Goal: Task Accomplishment & Management: Complete application form

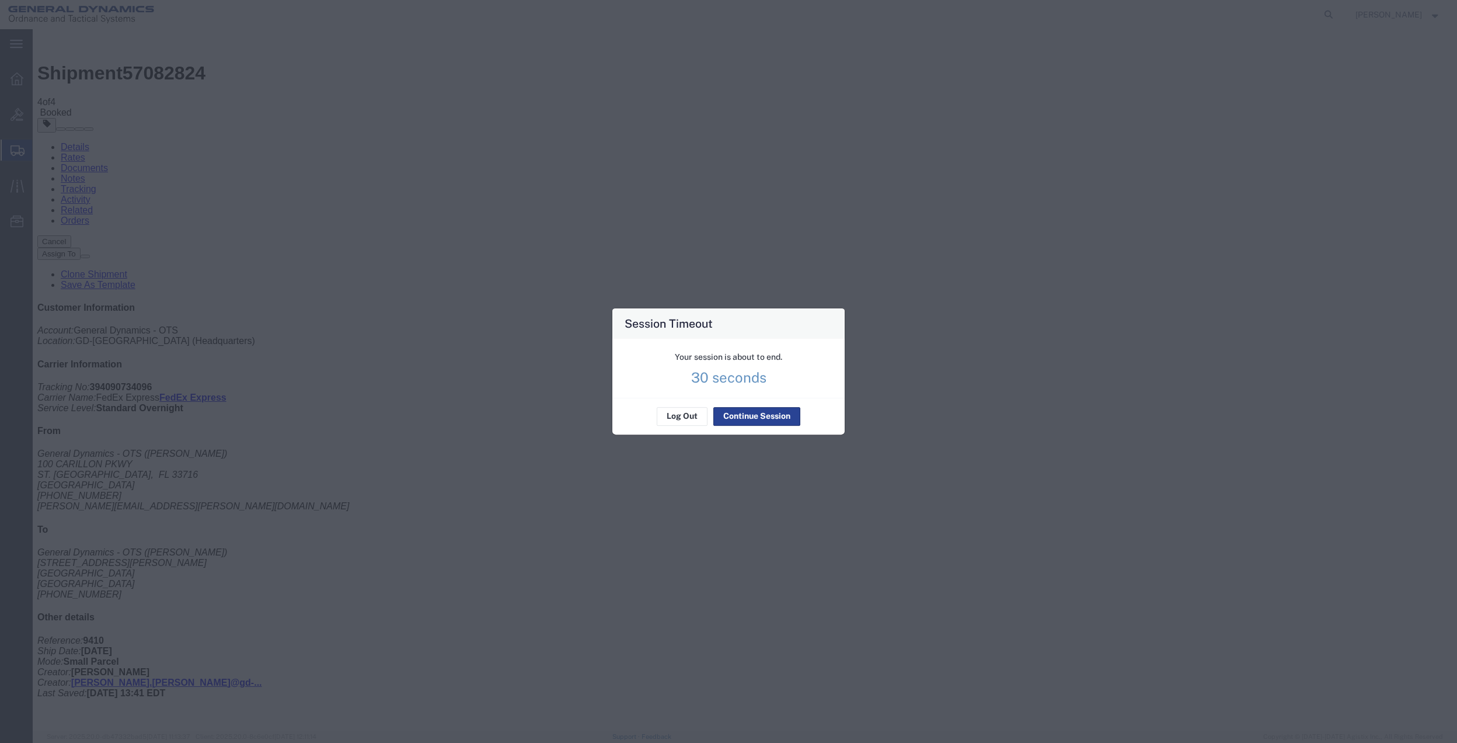
click at [741, 426] on button "Continue Session" at bounding box center [756, 416] width 87 height 19
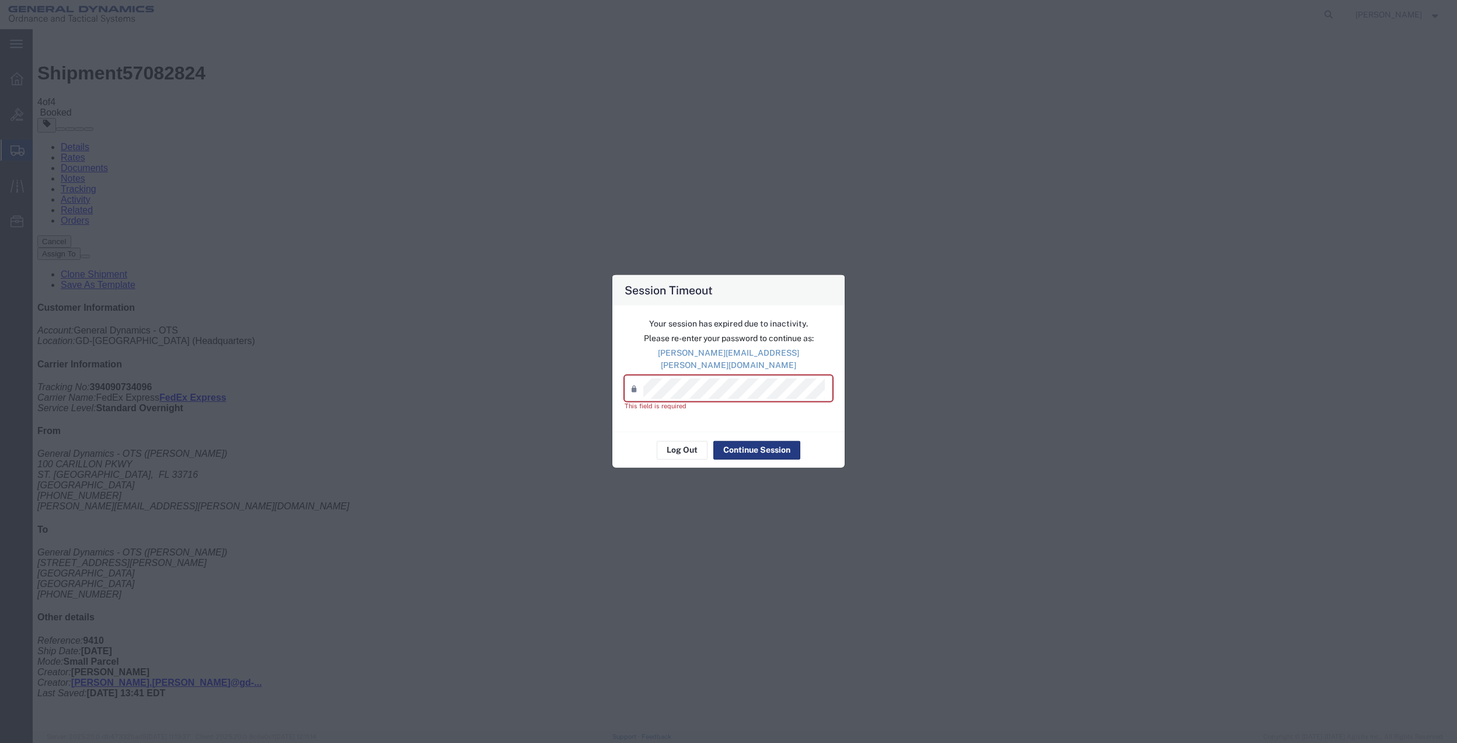
click at [711, 356] on p "[PERSON_NAME][EMAIL_ADDRESS][PERSON_NAME][DOMAIN_NAME]" at bounding box center [729, 359] width 208 height 25
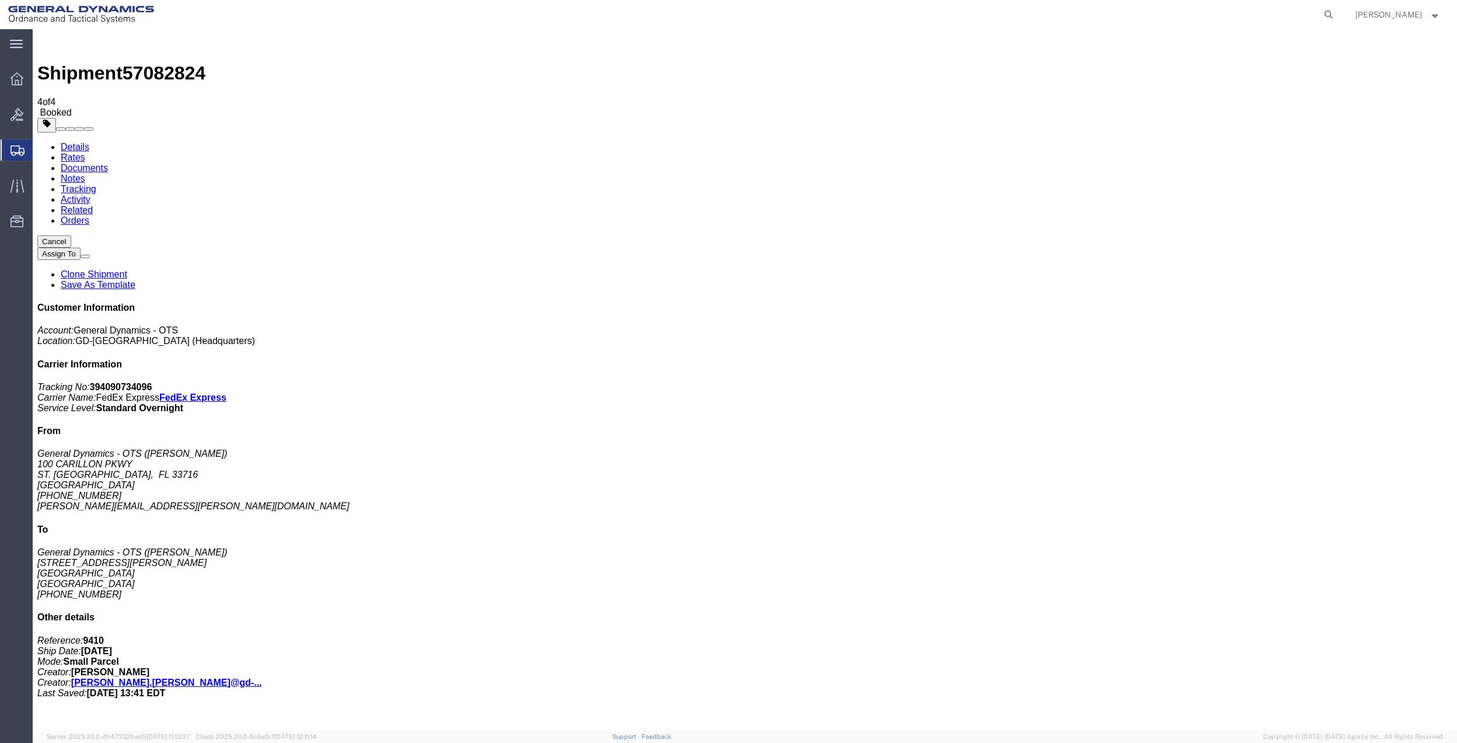
click at [0, 0] on span "Create Shipment" at bounding box center [0, 0] width 0 height 0
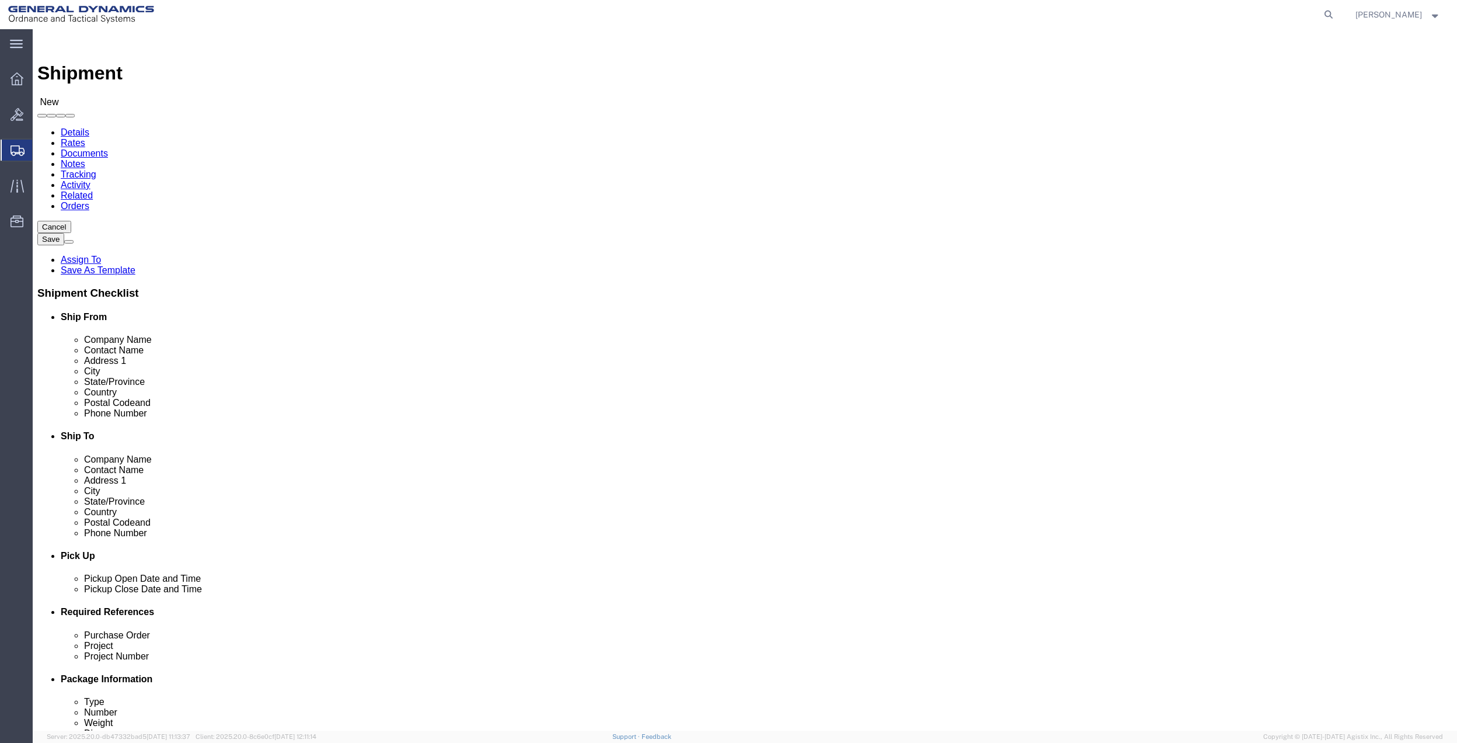
click input "text"
click input "[PERSON_NAME]"
type input "[PERSON_NAME]"
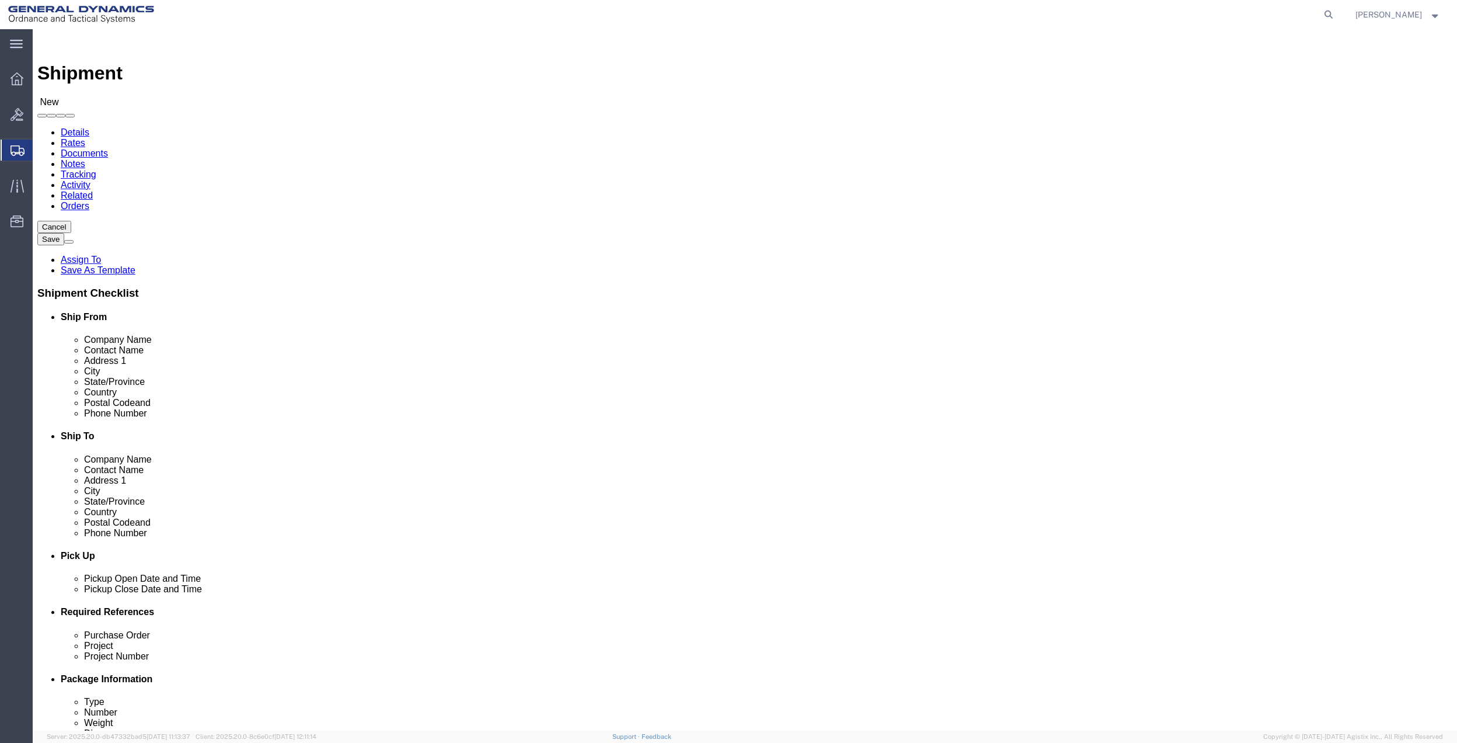
click p "- General Dynamics - OTS - ([PERSON_NAME]) [STREET_ADDRESS]"
select select "FL"
type input "[PERSON_NAME]"
drag, startPoint x: 302, startPoint y: 415, endPoint x: 305, endPoint y: 420, distance: 6.3
click input "text"
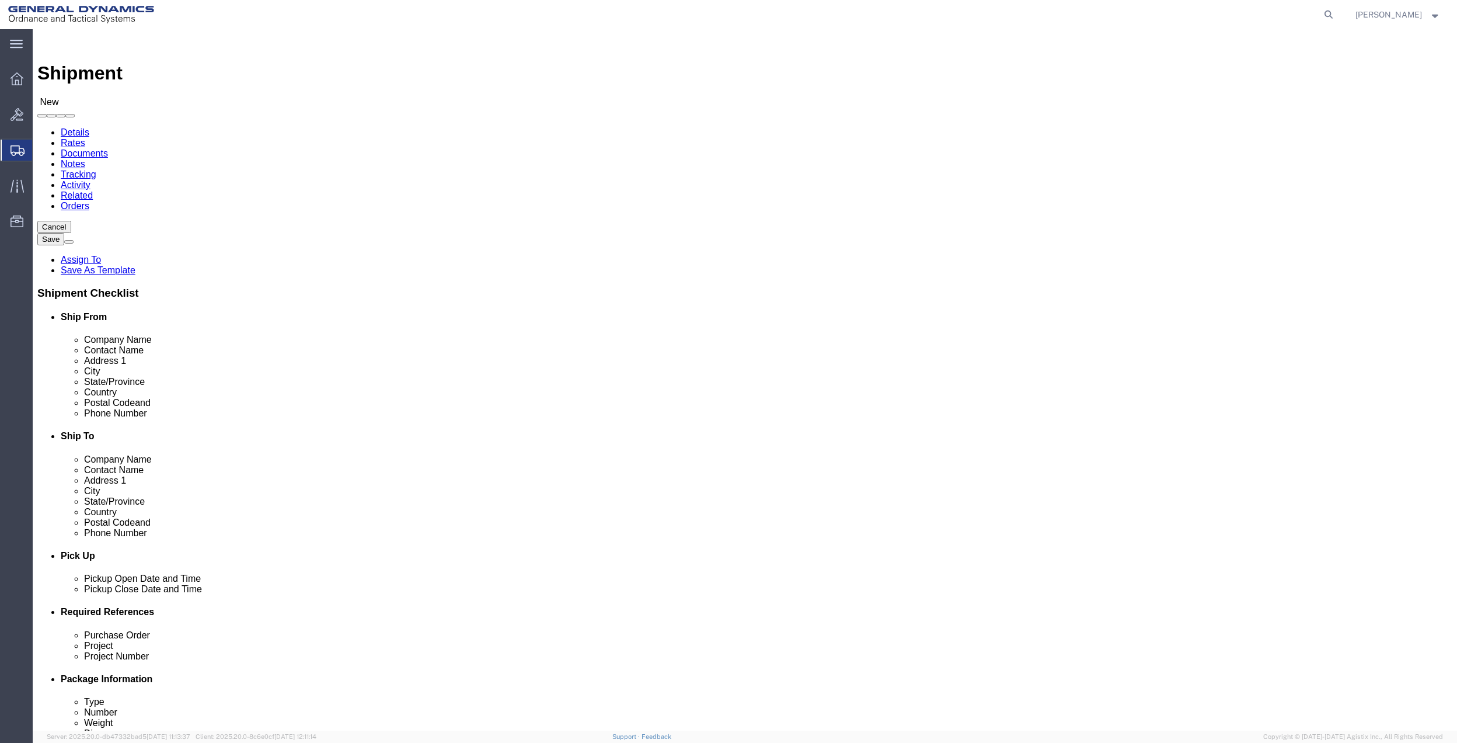
paste input "[PERSON_NAME][EMAIL_ADDRESS][PERSON_NAME][DOMAIN_NAME]"
type input "[PERSON_NAME][EMAIL_ADDRESS][PERSON_NAME][DOMAIN_NAME]"
click input "[PERSON_NAME]"
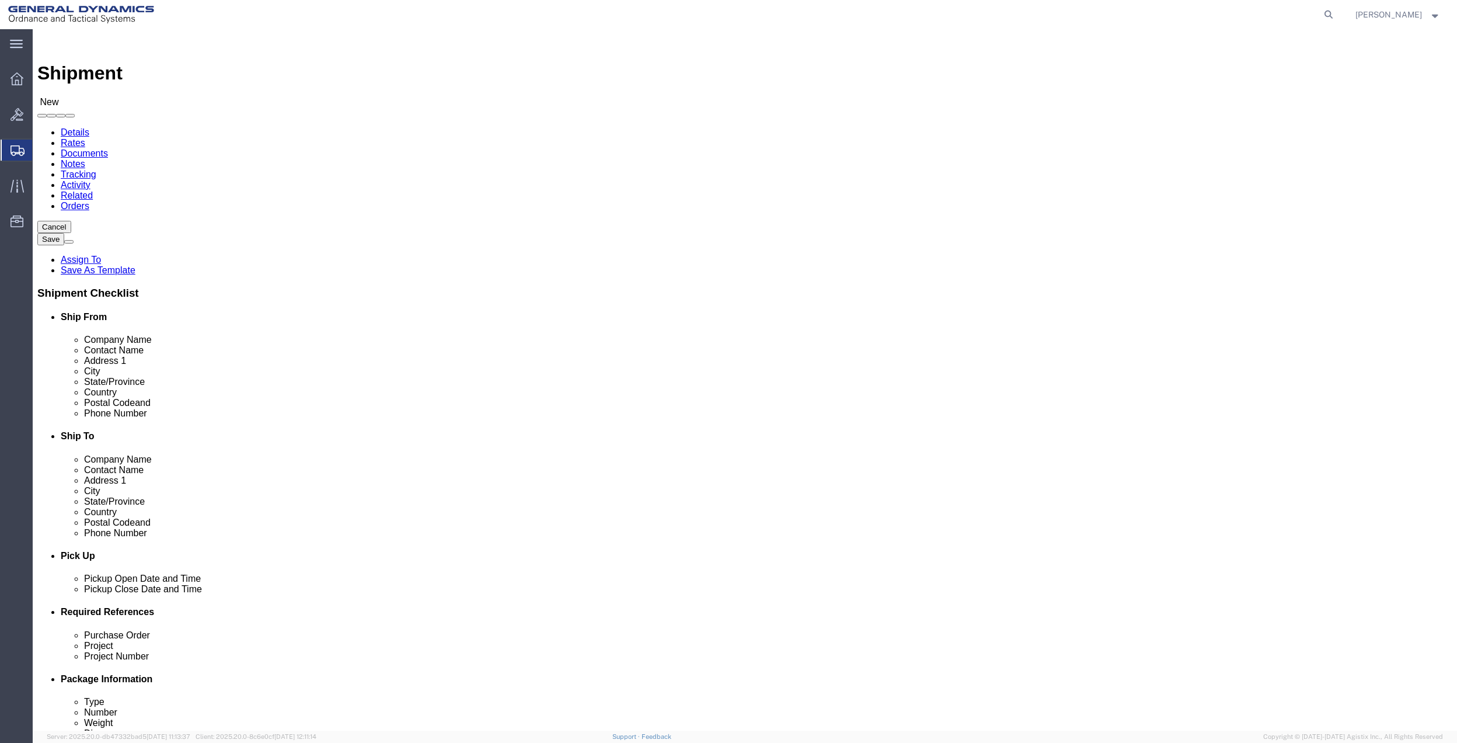
paste input "[PERSON_NAME][EMAIL_ADDRESS][PERSON_NAME][DOMAIN_NAME]"
type input "[PERSON_NAME]"
click input "text"
paste input "[PHONE_NUMBER]"
type input "[PHONE_NUMBER]"
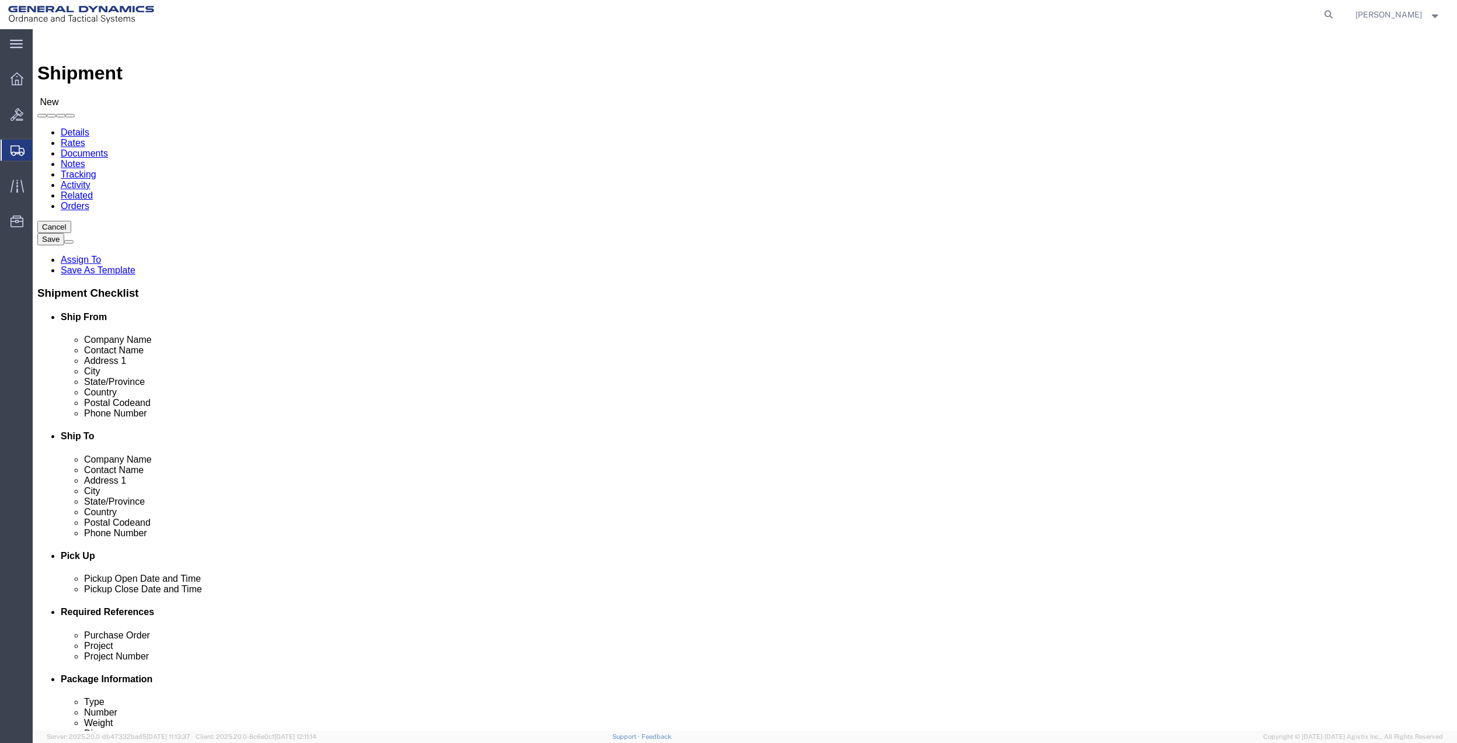
click span
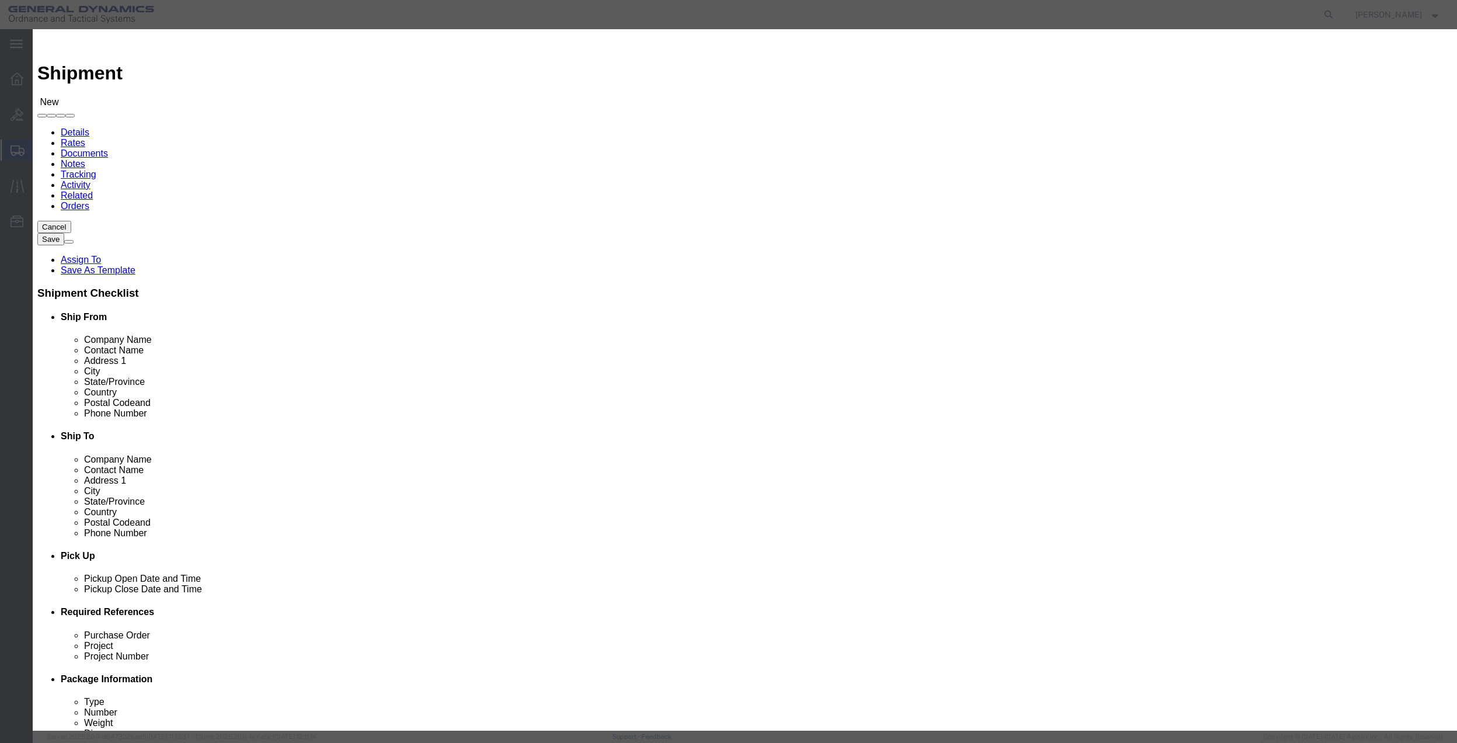
click input "checkbox"
checkbox input "true"
click button "Save"
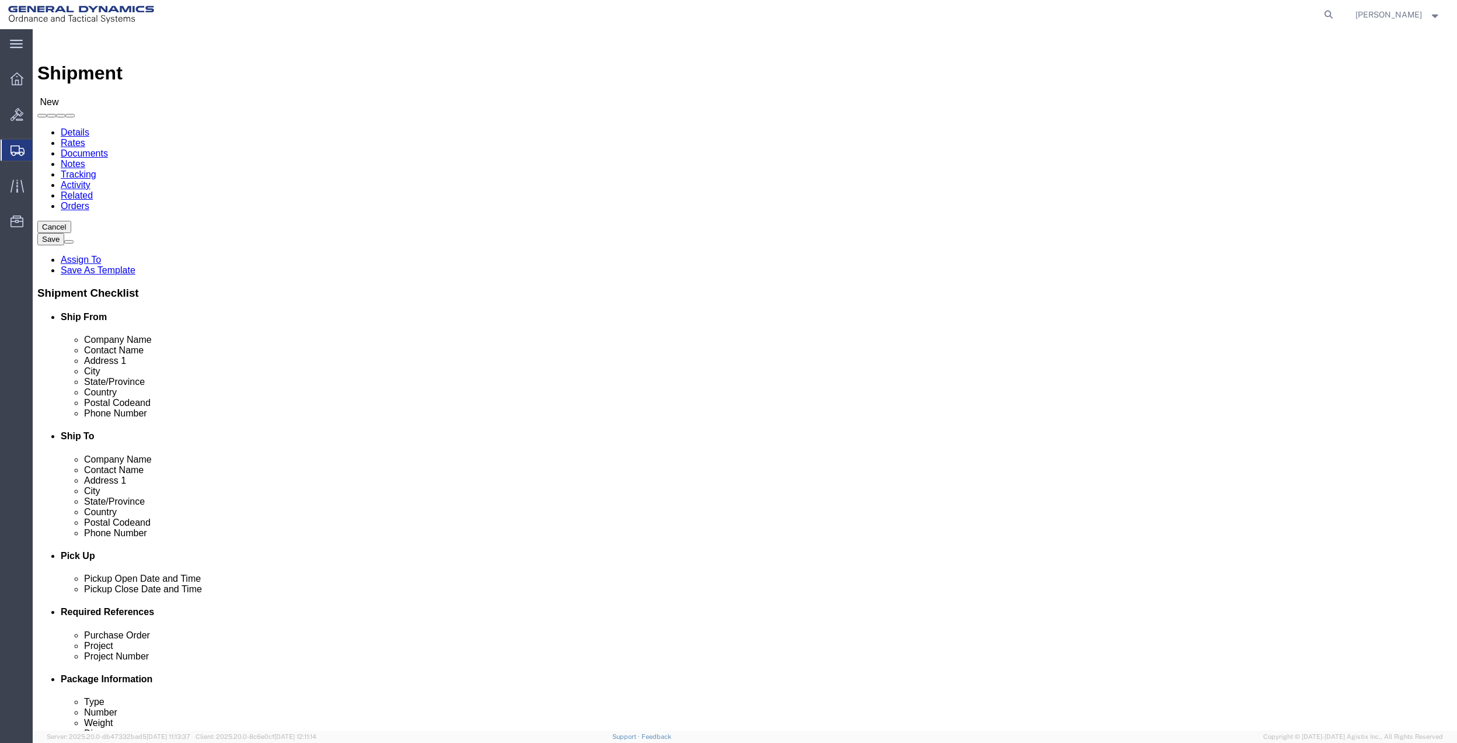
click input "text"
type input "[PERSON_NAME]"
click p "- GD OTS - ([PERSON_NAME]) [STREET_ADDRESS][PERSON_NAME]"
select select "QC"
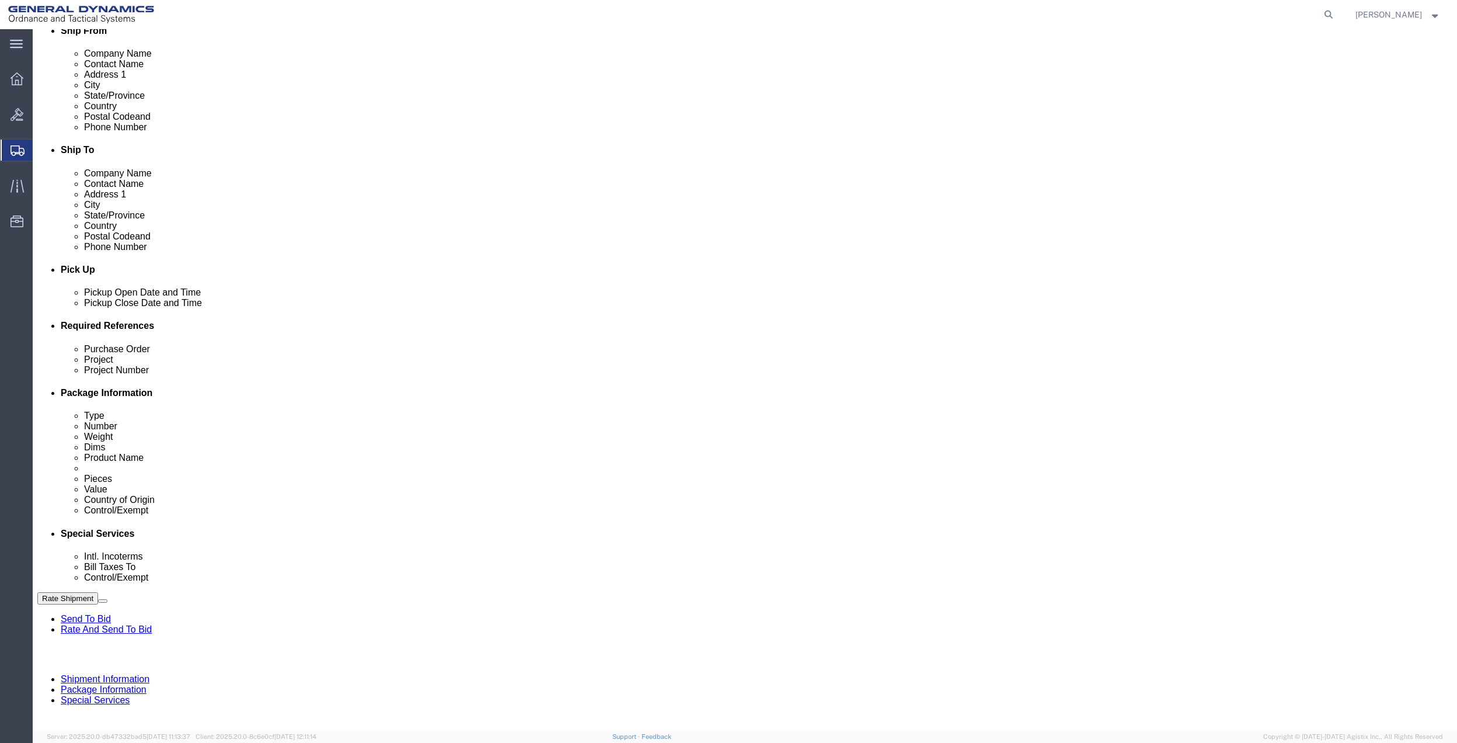
scroll to position [305, 0]
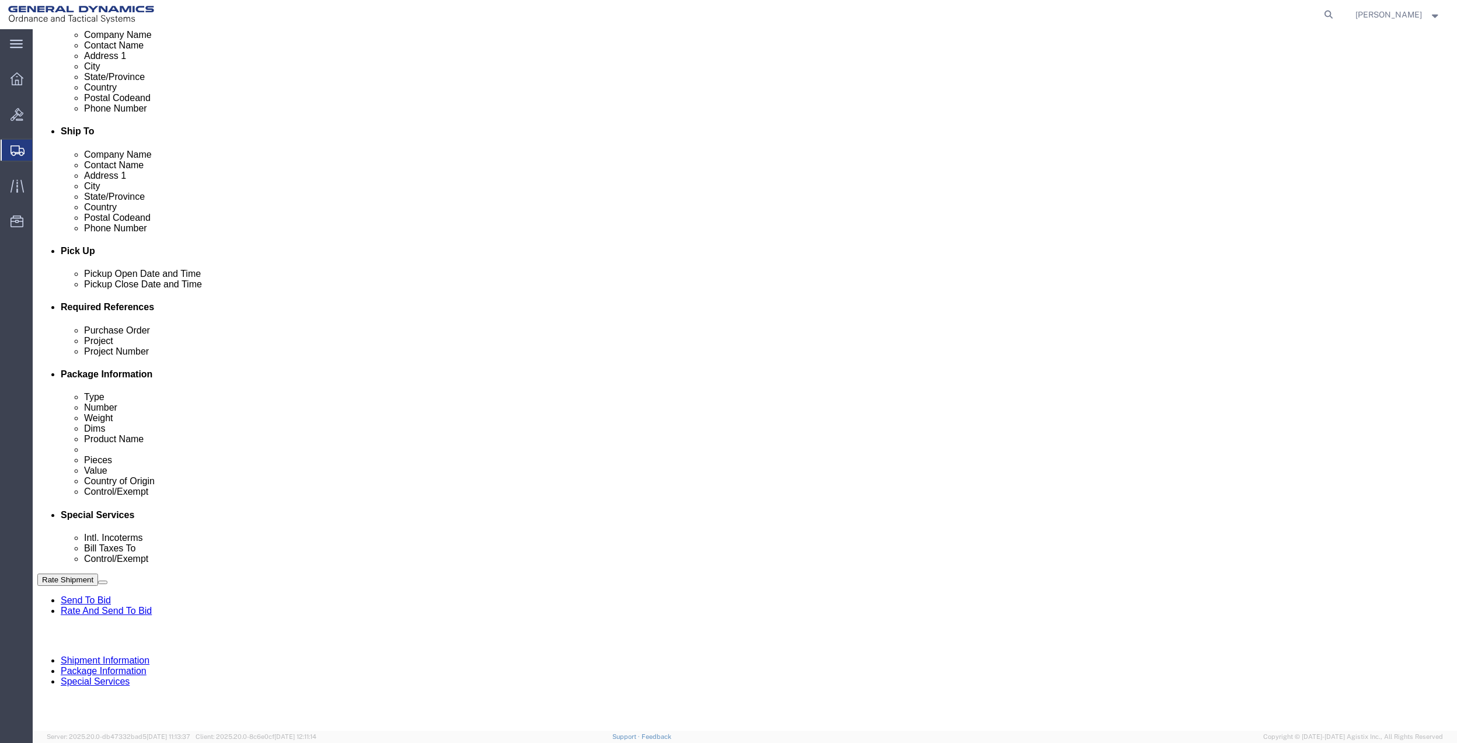
type input "[PERSON_NAME]"
click button "Add reference"
click input "text"
type input "10gaf"
click input "text"
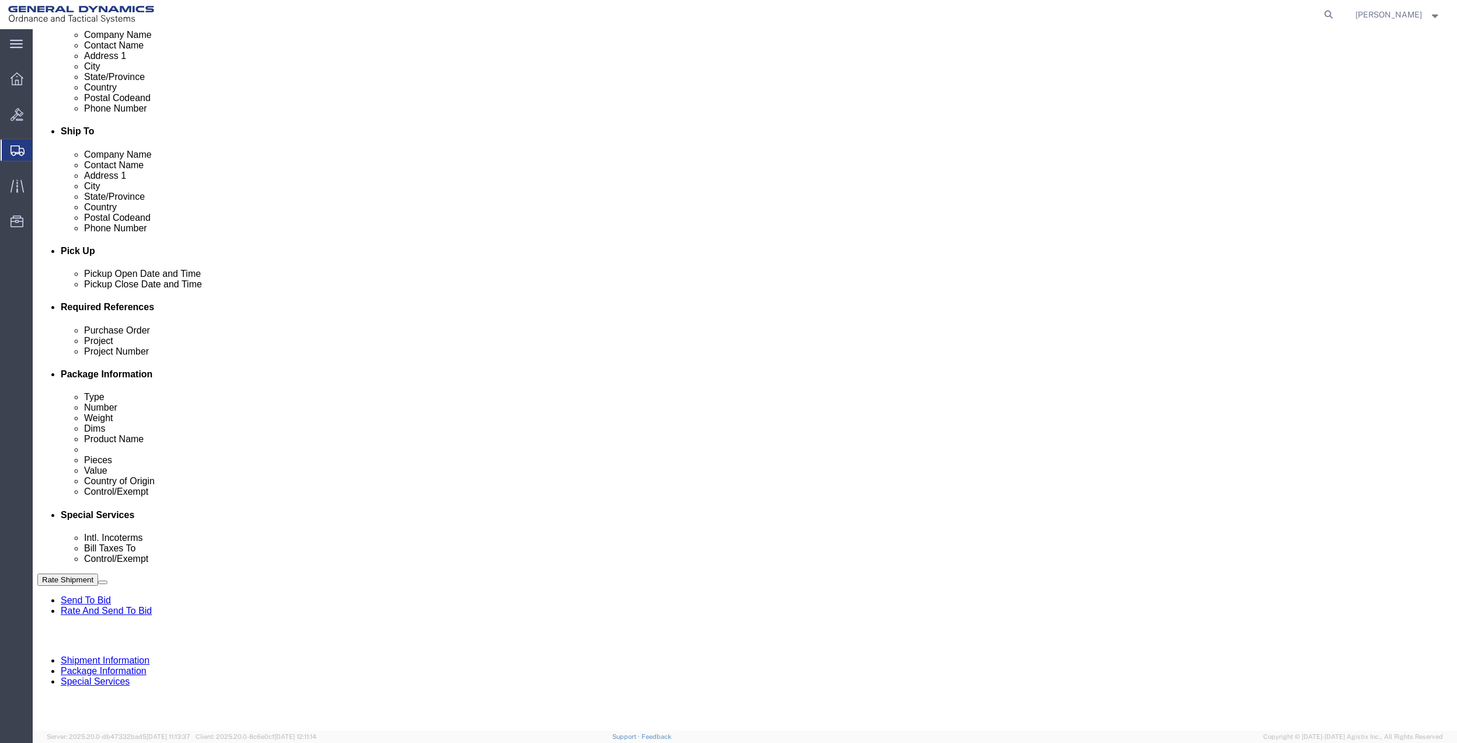
paste input "10gaf"
type input "10gaf"
click input "text"
paste input "10gaf"
type input "10gaf"
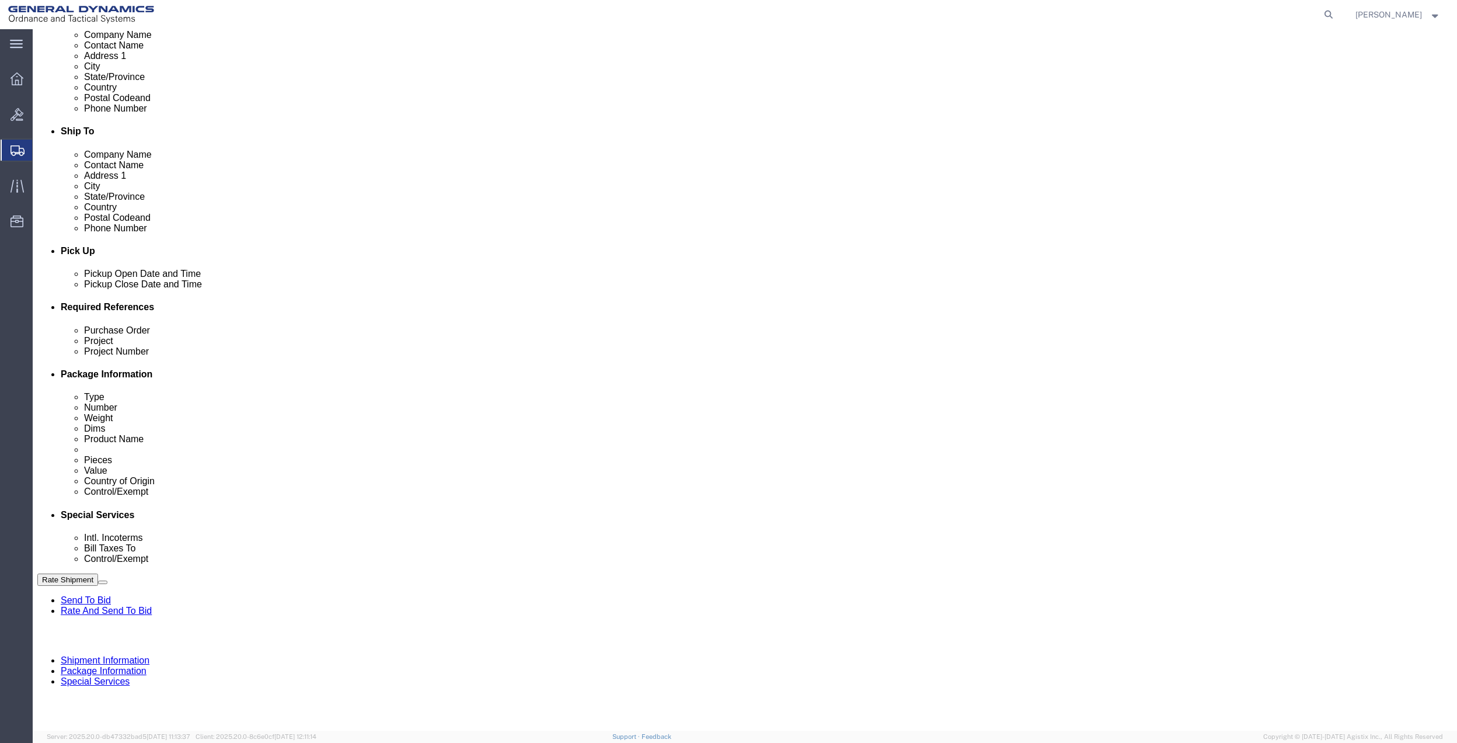
click input "text"
paste input "10gaf"
type input "10gaf"
click select "Select Account Type Activity ID Airline Appointment Number ASN Batch Request # …"
select select "DEPT"
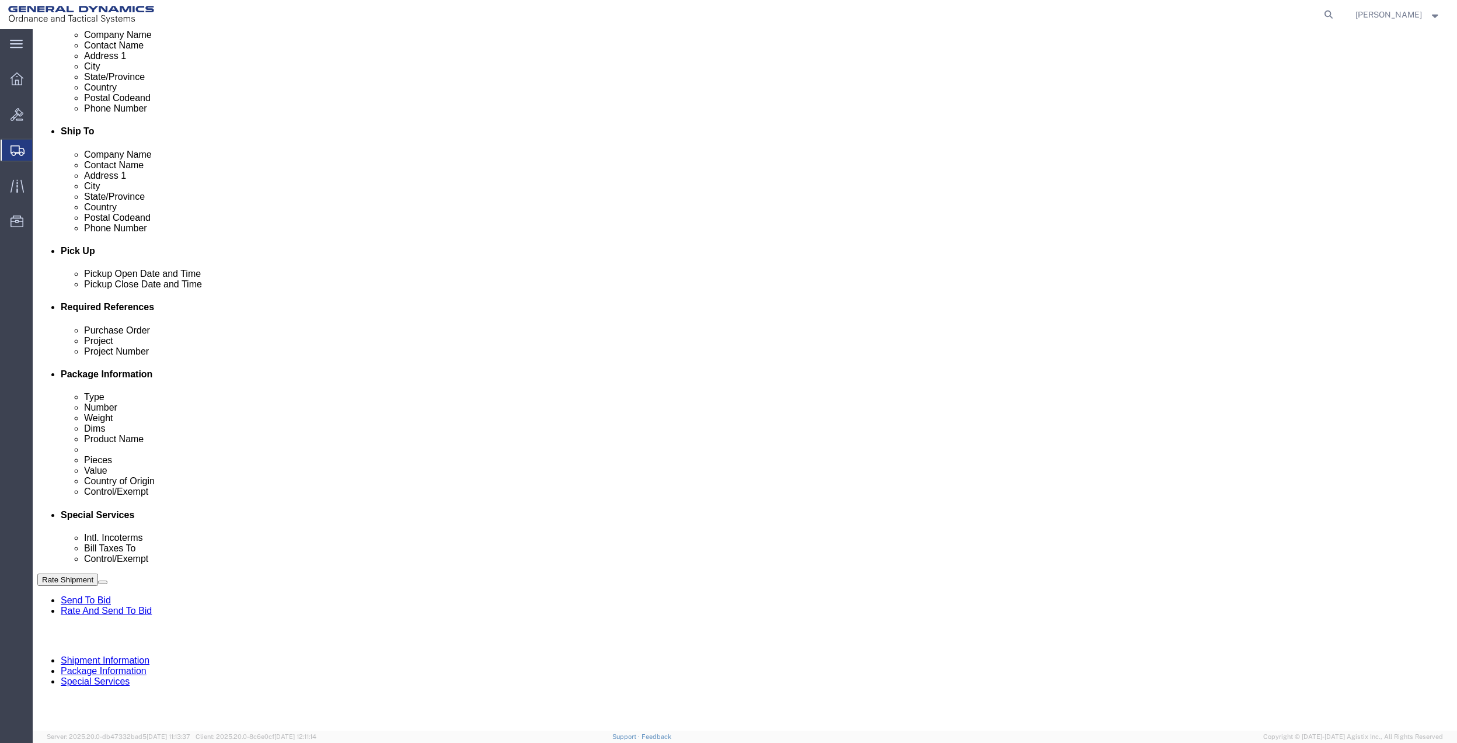
click select "Select Account Type Activity ID Airline Appointment Number ASN Batch Request # …"
click icon
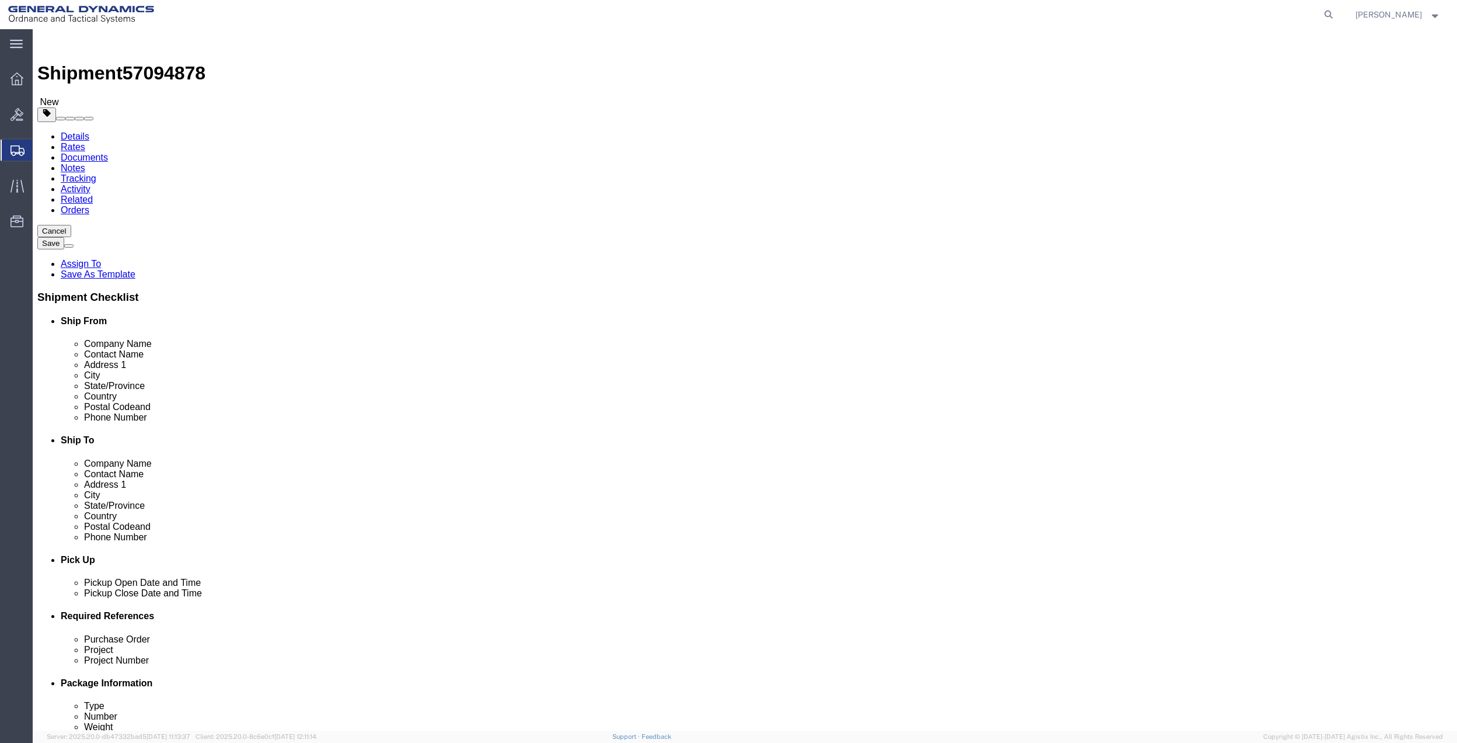
click select "Select Bale(s) Basket(s) Bolt(s) Bottle(s) Buckets Bulk Bundle(s) Can(s) Cardbo…"
select select "ENV"
click select "Select Bale(s) Basket(s) Bolt(s) Bottle(s) Buckets Bulk Bundle(s) Can(s) Cardbo…"
type input "9.50"
type input "12.50"
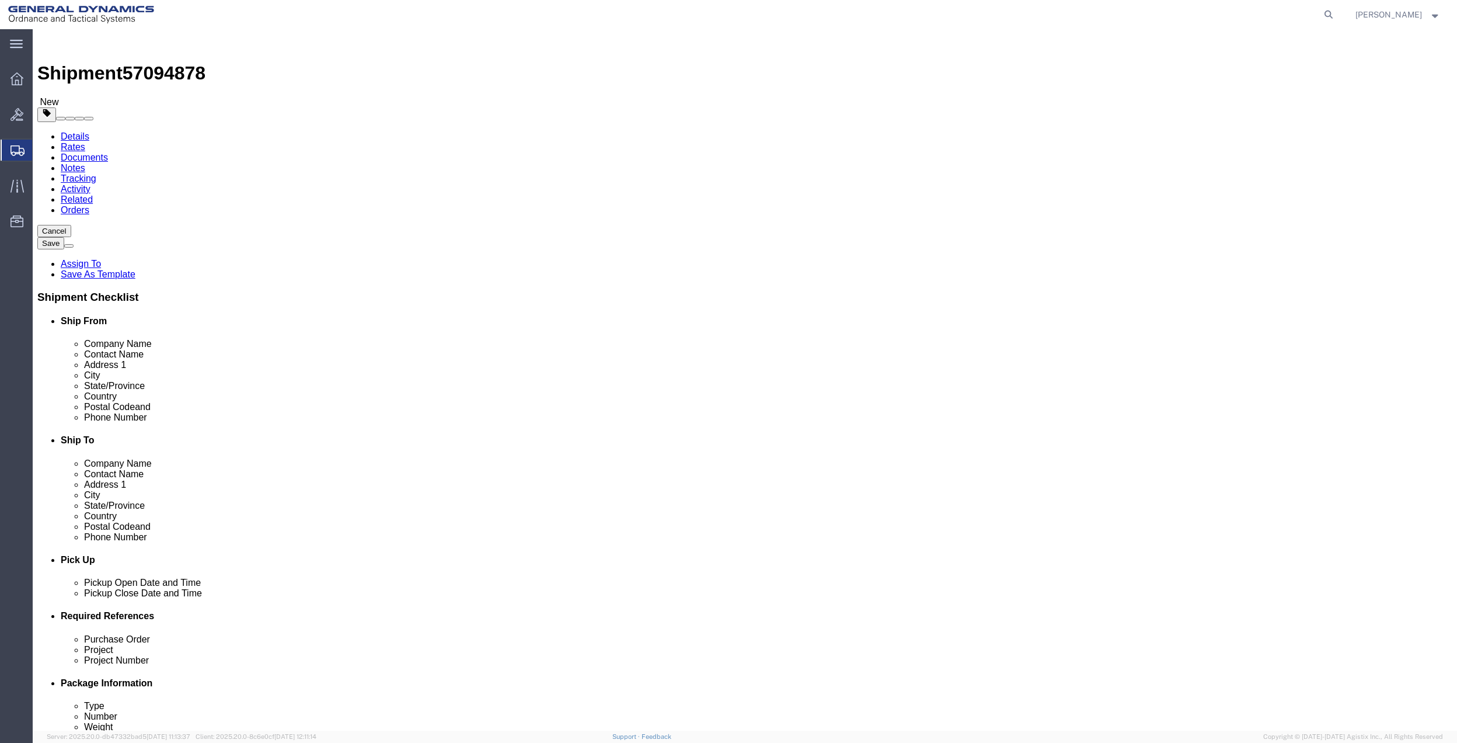
type input "0.25"
type input "1"
click link "Add Content"
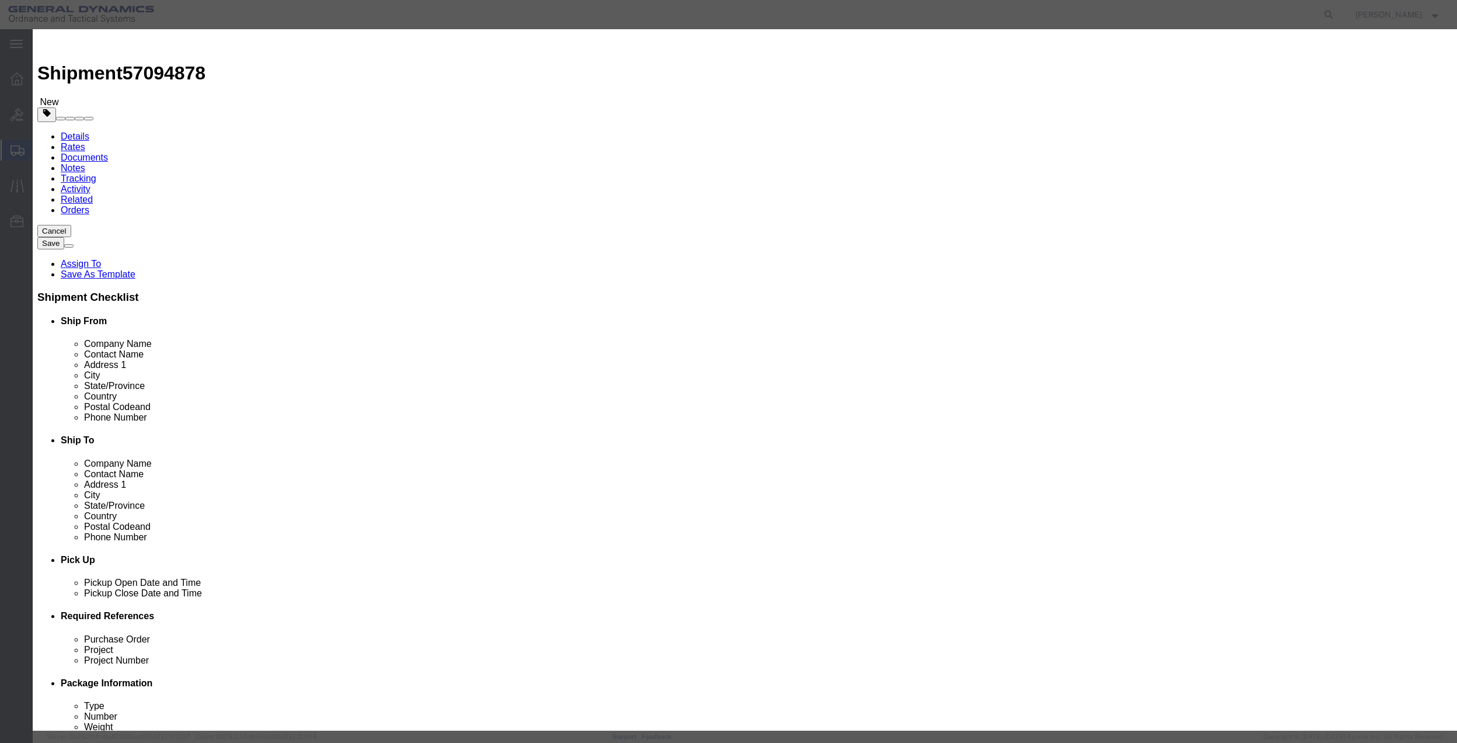
drag, startPoint x: 531, startPoint y: 89, endPoint x: 538, endPoint y: 100, distance: 12.8
click input "text"
type input "misc"
type input "100"
click input "0"
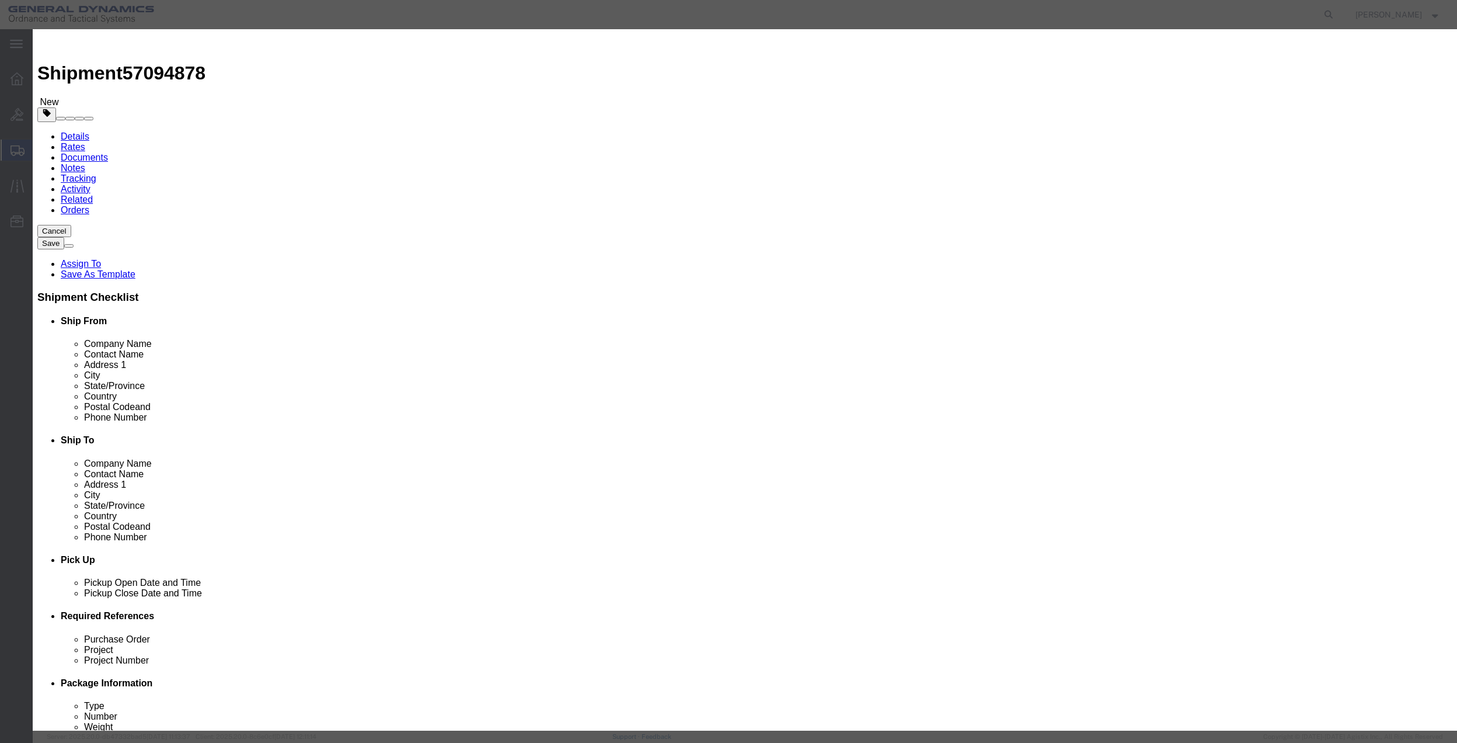
click input "0"
type input "01"
click select "Select 50 55 60 65 70 85 92.5 100 125 175 250 300 400"
select select "70"
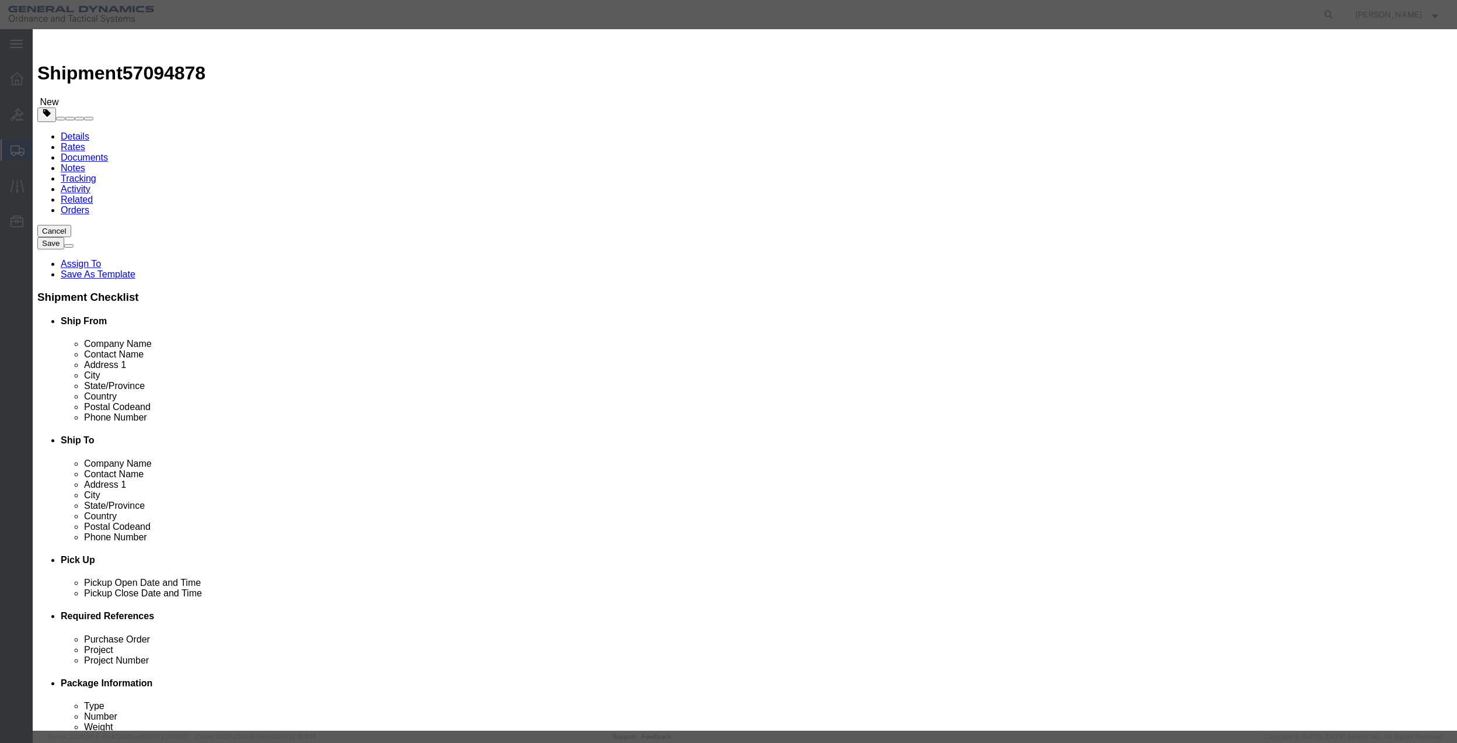
click select "Select 50 55 60 65 70 85 92.5 100 125 175 250 300 400"
click select "Select [GEOGRAPHIC_DATA] [GEOGRAPHIC_DATA] [GEOGRAPHIC_DATA] [GEOGRAPHIC_DATA] …"
select select "US"
click select "Select [GEOGRAPHIC_DATA] [GEOGRAPHIC_DATA] [GEOGRAPHIC_DATA] [GEOGRAPHIC_DATA] …"
click select "Select ATF BIS DEA EPA FDA FTR ITAR OFAC Other (OPA)"
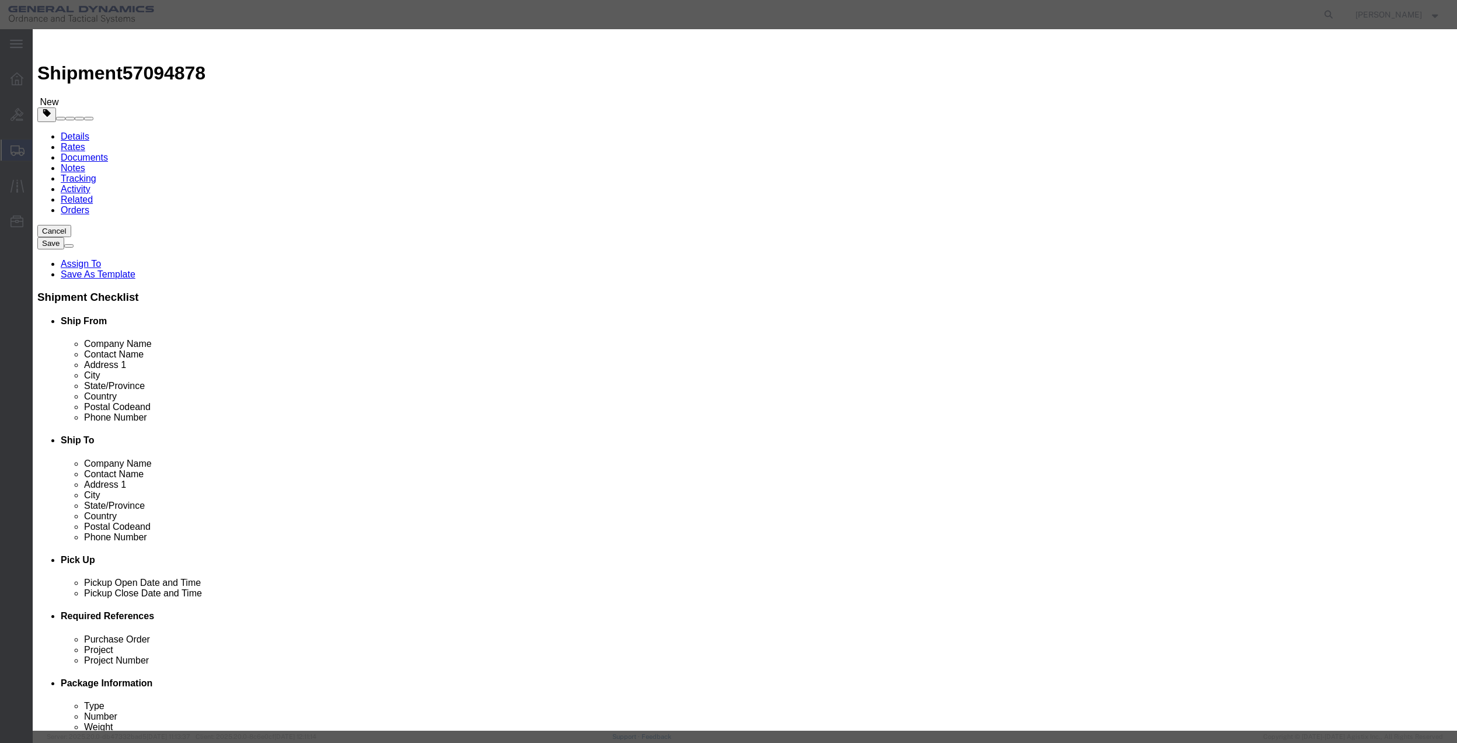
select select "FTR"
click select "Select ATF BIS DEA EPA FDA FTR ITAR OFAC Other (OPA)"
click textarea
type textarea "paper"
click select "Select 30.2(d)(2) 30.36 30.37(a) 30.37(f) 30.37(g) 30.37(h) 30.37(i) 30.37(j) 3…"
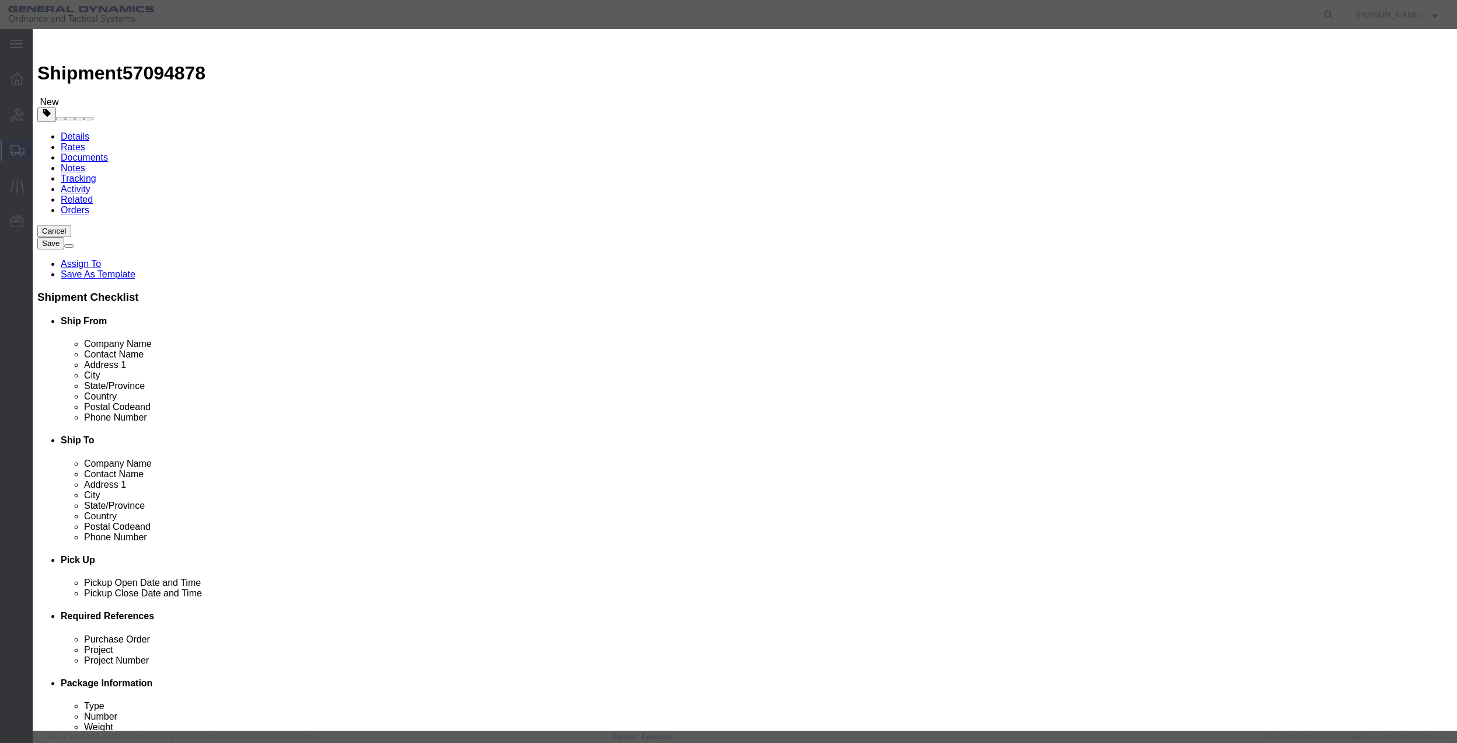
select select "30.36"
click select "Select 30.2(d)(2) 30.36 30.37(a) 30.37(f) 30.37(g) 30.37(h) 30.37(i) 30.37(j) 3…"
click button "Save & Close"
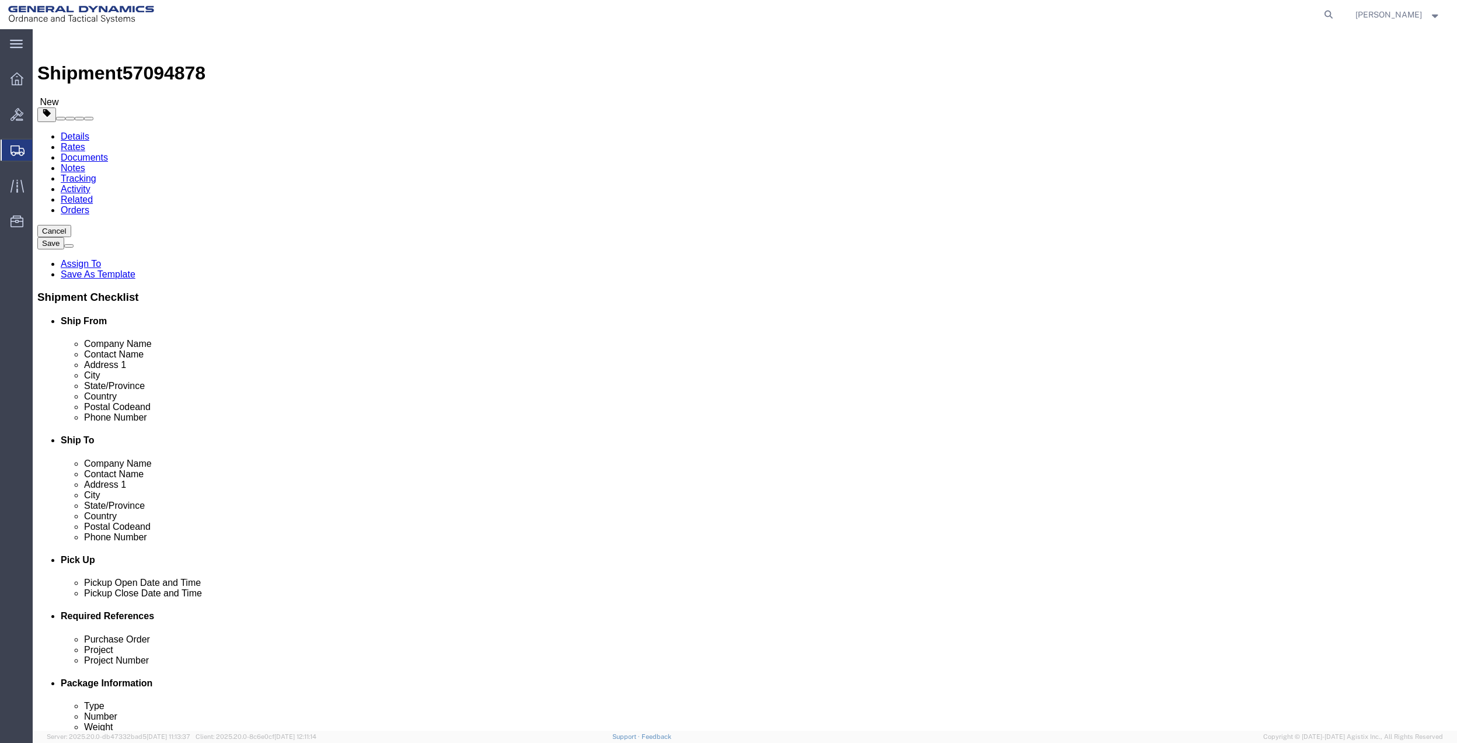
drag, startPoint x: 251, startPoint y: 84, endPoint x: 280, endPoint y: 102, distance: 34.0
click link "Special Services"
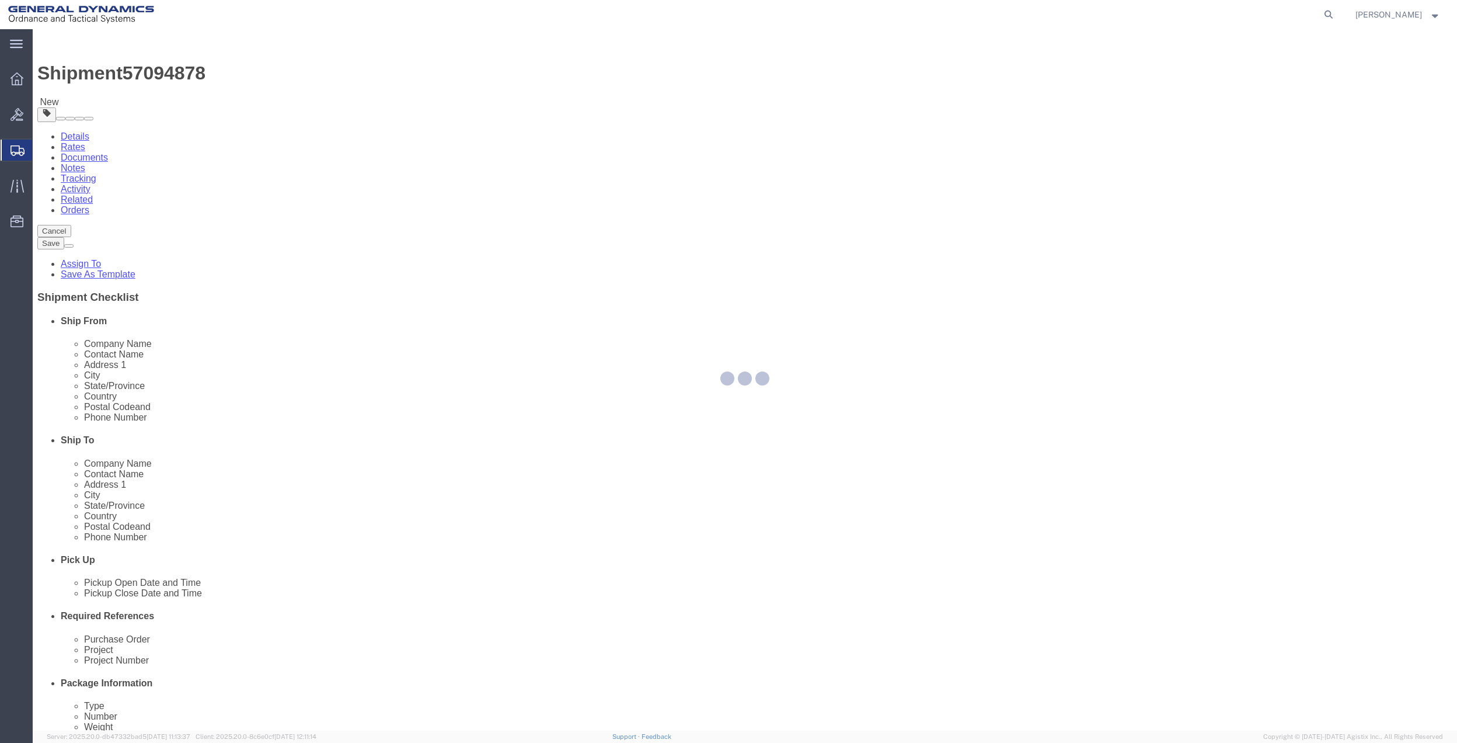
select select
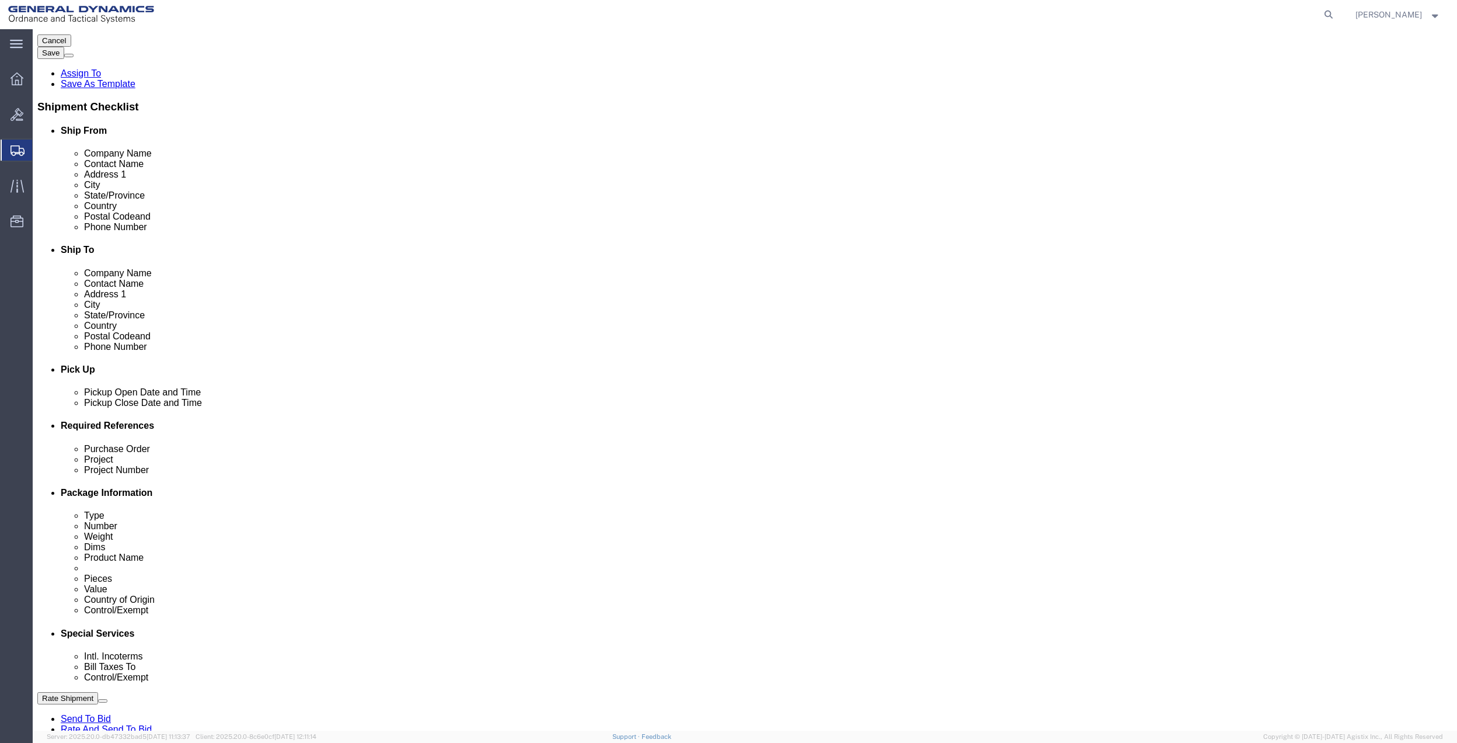
scroll to position [234, 0]
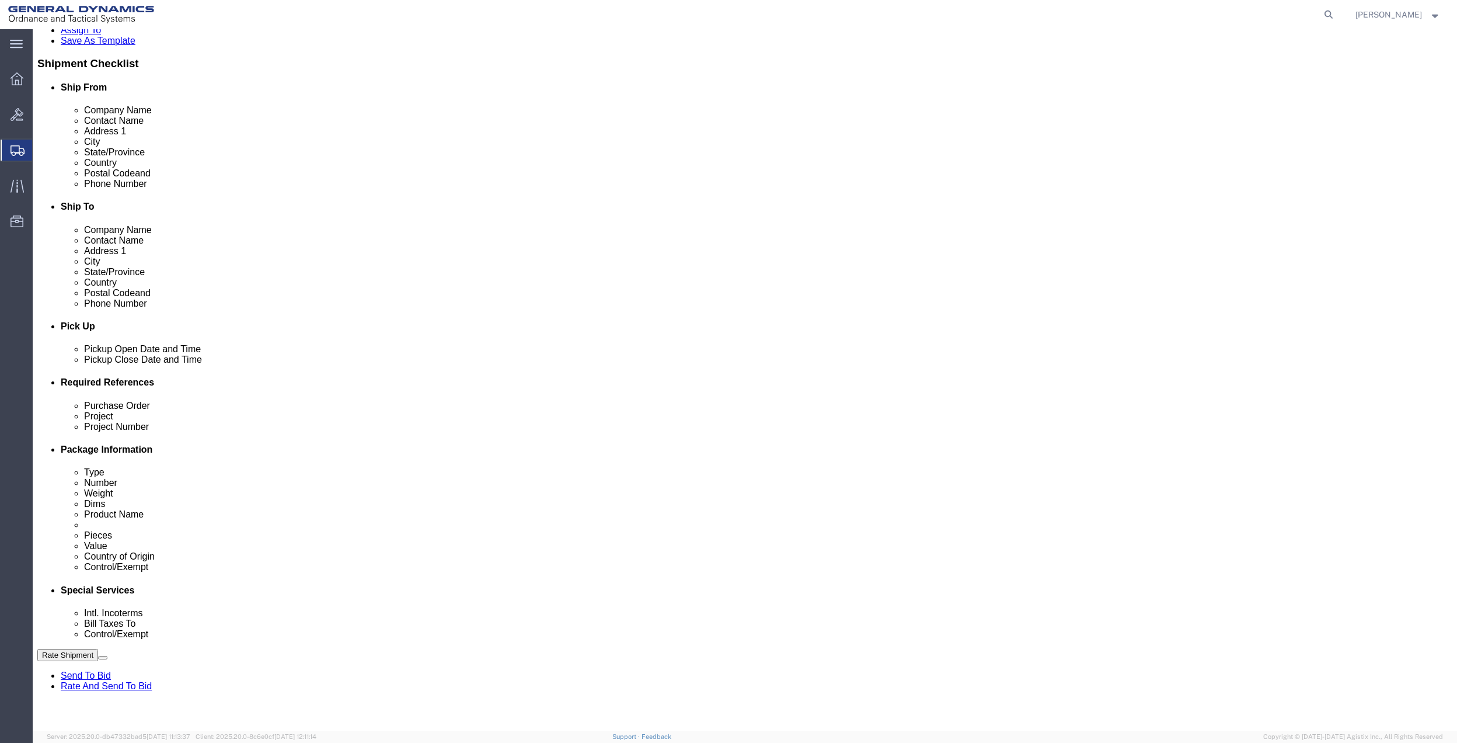
click select "Select Buyer Cost Center Department Operations Number Order Number Sales Person"
select select "COSTCENTER"
click select "Select Buyer Cost Center Department Operations Number Order Number Sales Person"
click select "Select Carriage Insurance Paid Carriage Paid To Cost and Freight Cost Insurance…"
select select "CIP"
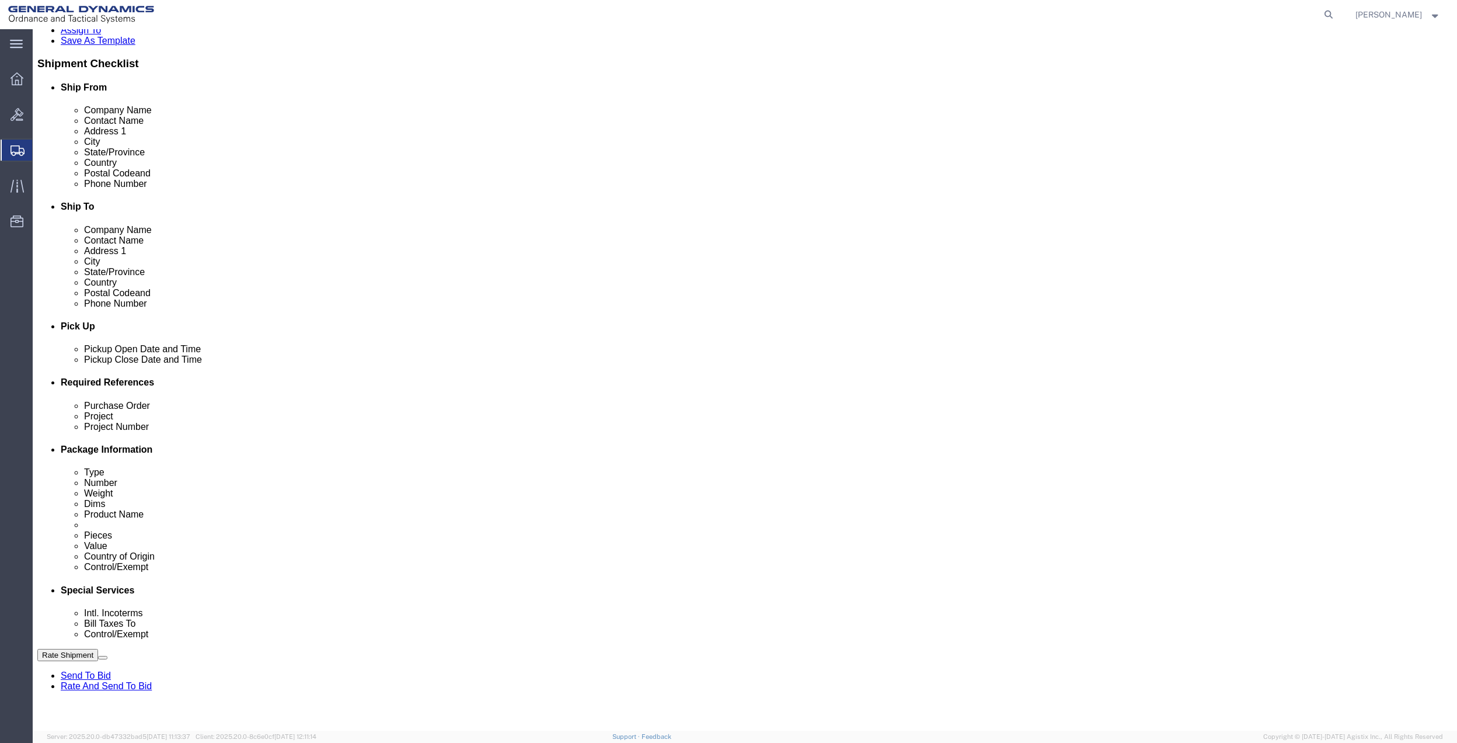
click select "Select Carriage Insurance Paid Carriage Paid To Cost and Freight Cost Insurance…"
select select "SHIP"
click select "Select Recipient Account Sender/Shipper Third Party Account"
select select "THRD"
click select "Select Recipient Account Sender/Shipper Third Party Account"
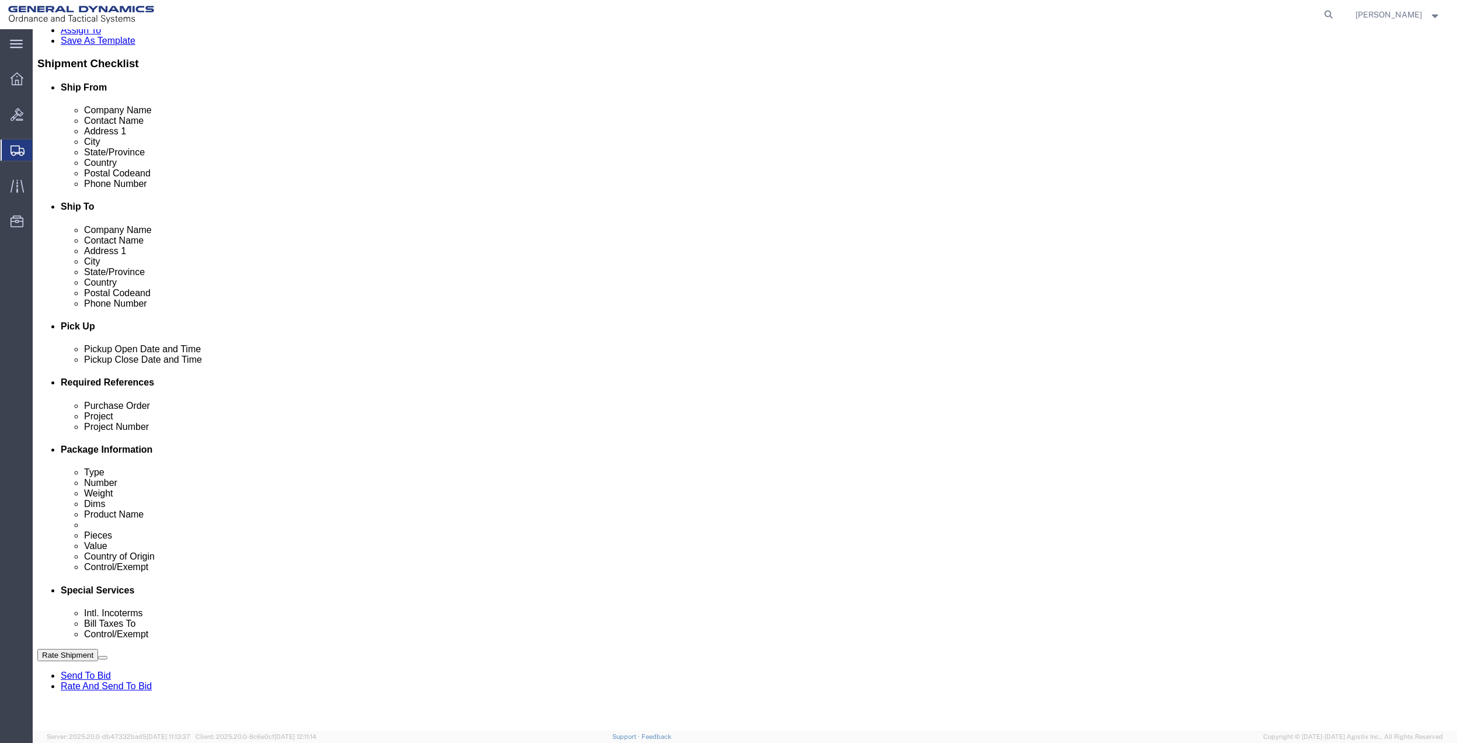
click select "Select Recipient Account Sender/Shipper Third Party Account"
select select "THRD"
click select "Select Recipient Account Sender/Shipper Third Party Account"
select select
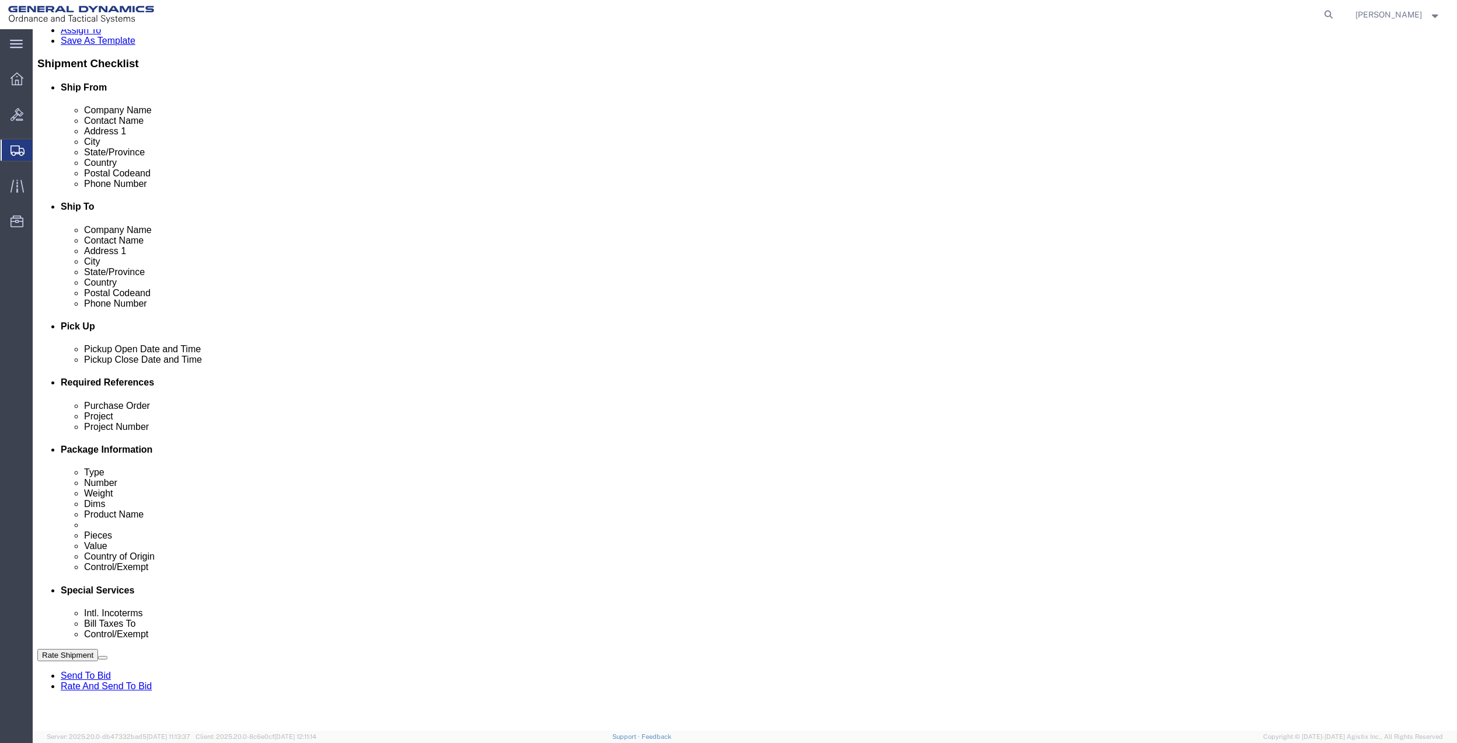
scroll to position [389, 0]
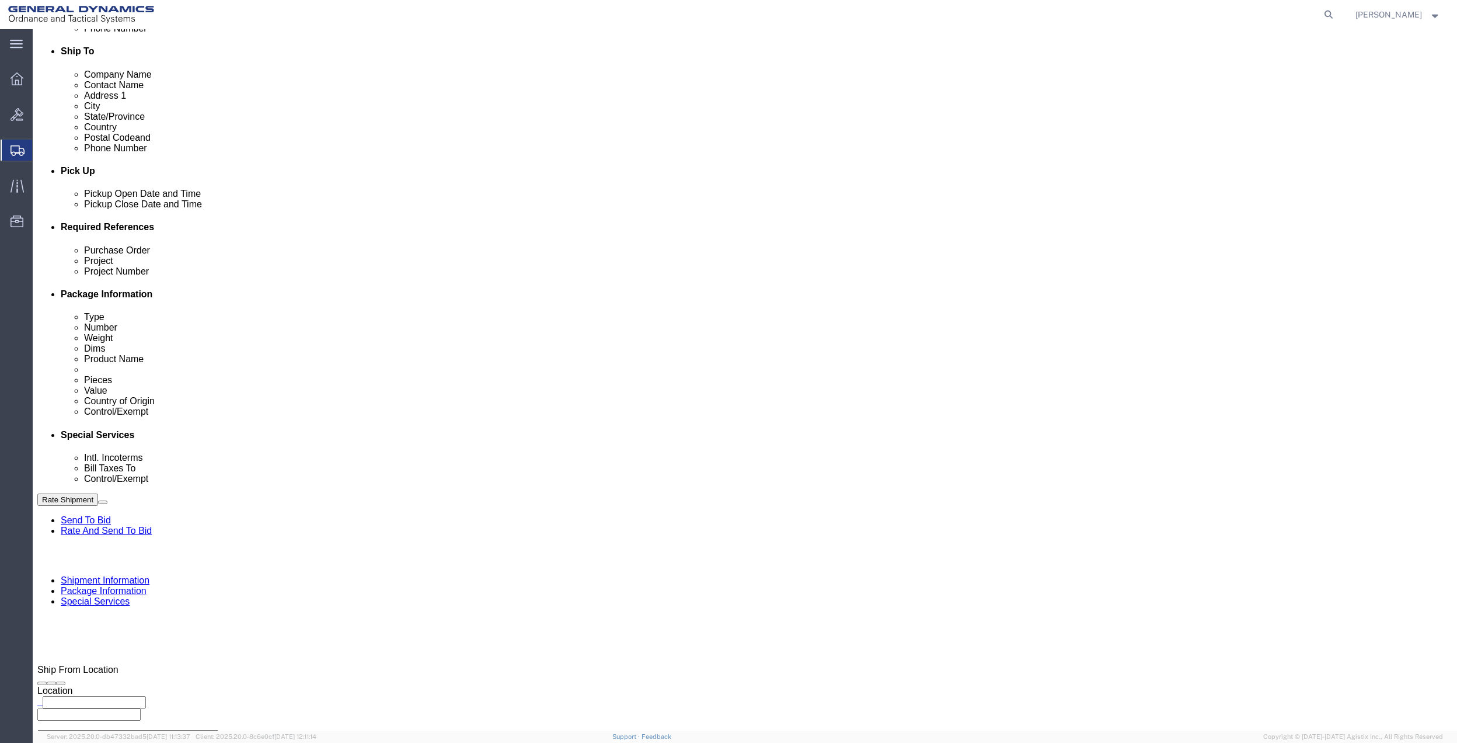
click input "text"
click p "- GEDOTS %DATA 2 LOGISTICS - (GEDOTS %DATA 2 LOGISTICS) [GEOGRAPHIC_DATA][PERSO…"
type input "GEDOTS %DATA 2 LOGISTICS"
type input "PO BOX 61050"
select select "US"
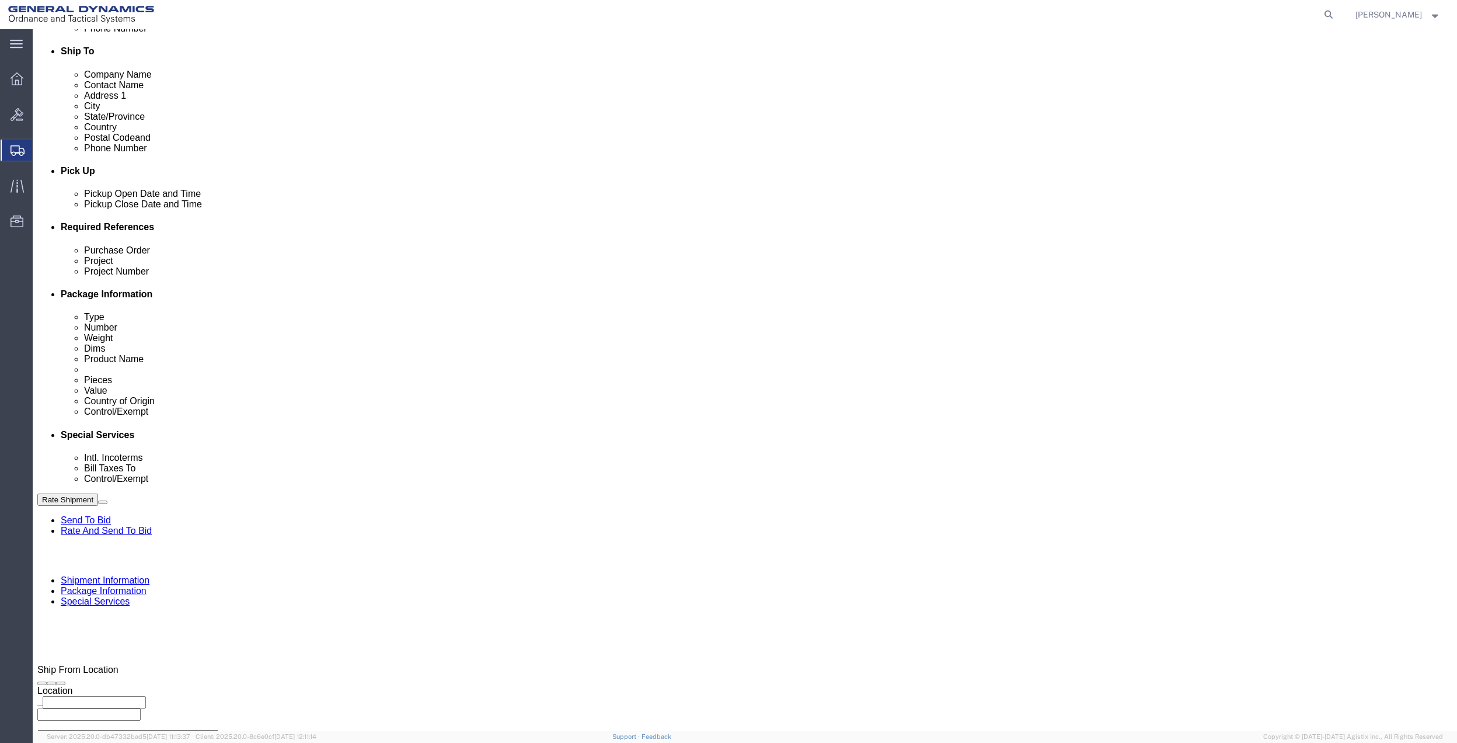
type input "GEDOTS %DATA 2 LOGISTICS"
type input "FORT [PERSON_NAME]"
type input "33906"
select select "FL"
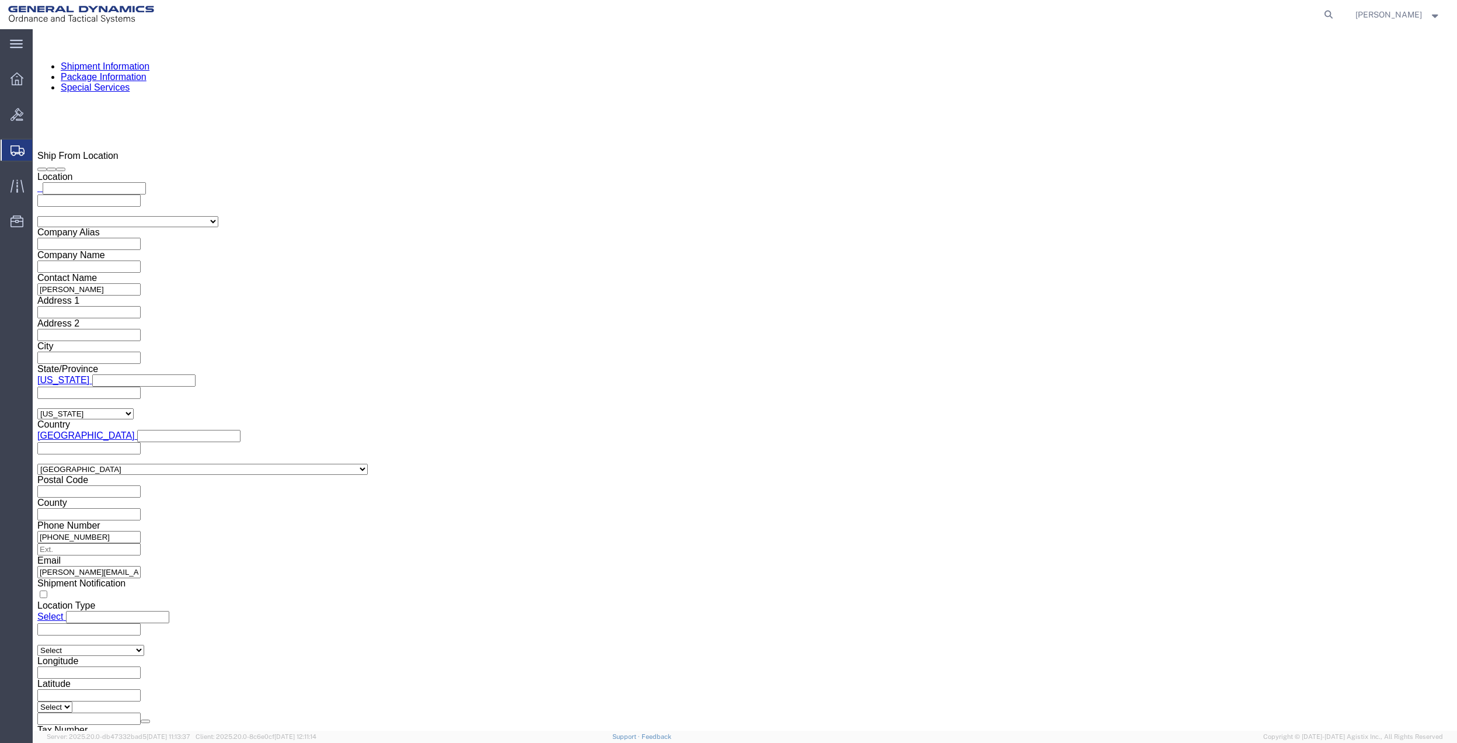
scroll to position [858, 0]
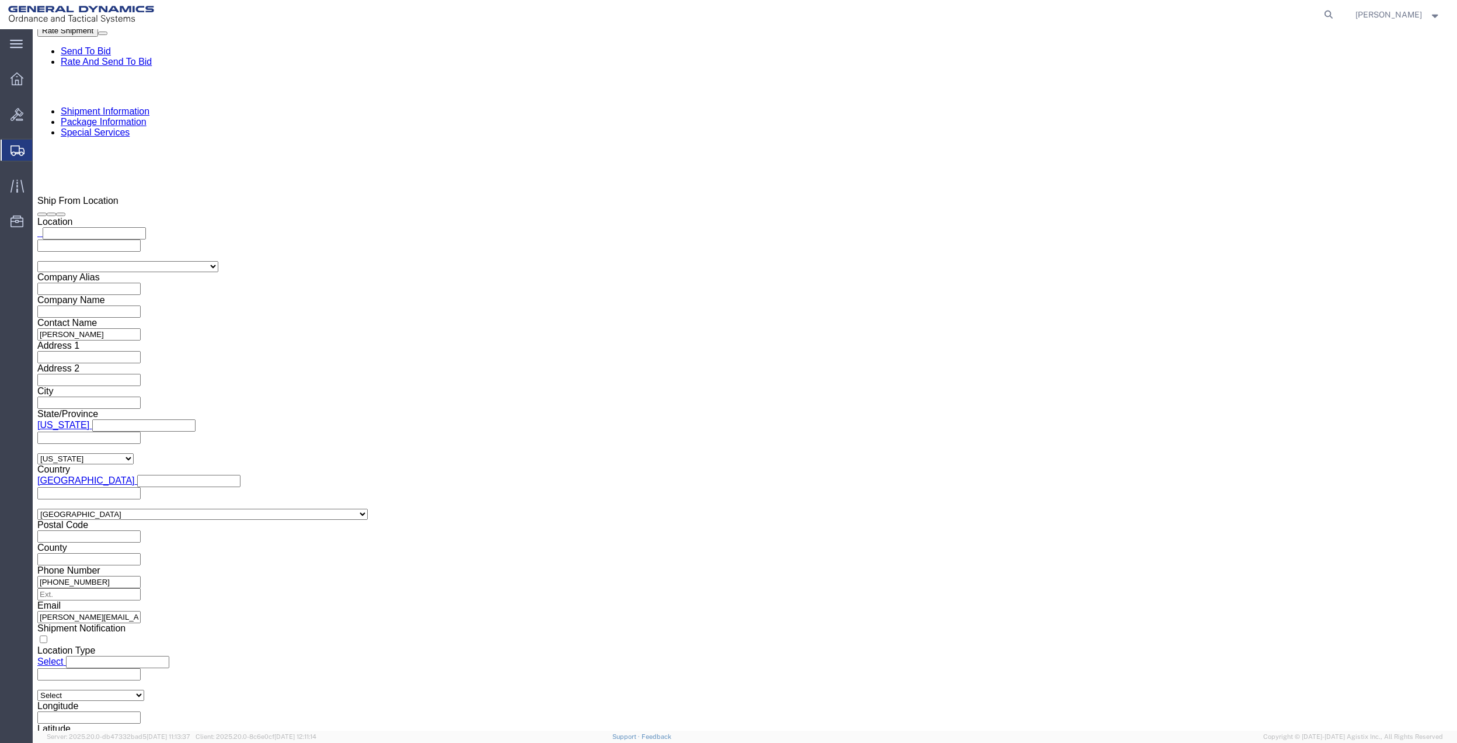
type input "GEDOTS %DATA 2 LOGISTICS"
click select "Select"
click select "Select ATF BIS DEA EPA FDA FTR ITAR OFAC Other (OPA)"
select select "FTR"
click select "Select ATF BIS DEA EPA FDA FTR ITAR OFAC Other (OPA)"
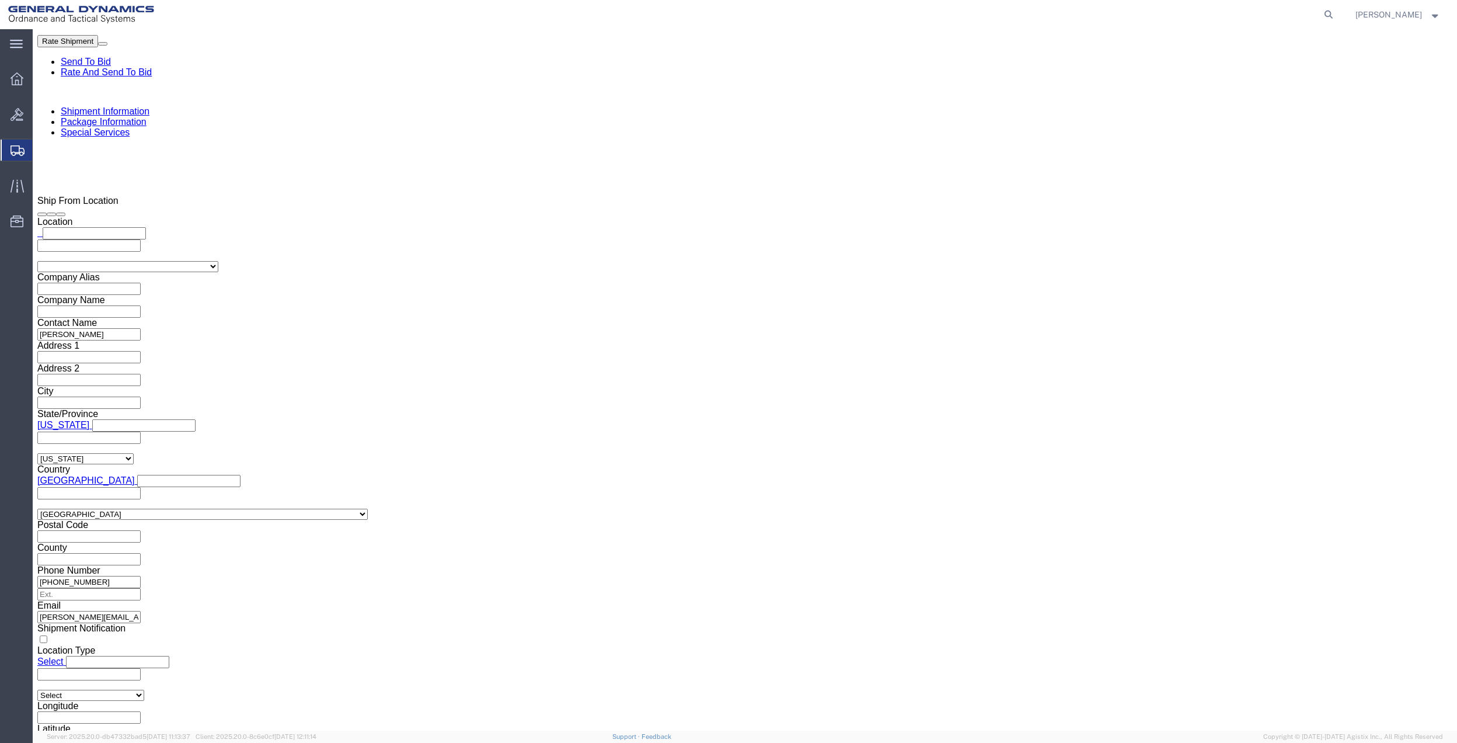
click select "Select 30.2(d)(2) 30.36 30.37(a) 30.37(f) 30.37(g) 30.37(h) 30.37(i) 30.37(j) 3…"
select select "30.36"
click select "Select 30.2(d)(2) 30.36 30.37(a) 30.37(f) 30.37(g) 30.37(h) 30.37(i) 30.37(j) 3…"
drag, startPoint x: 1282, startPoint y: 686, endPoint x: 1204, endPoint y: 615, distance: 105.8
click button "Rate Shipment"
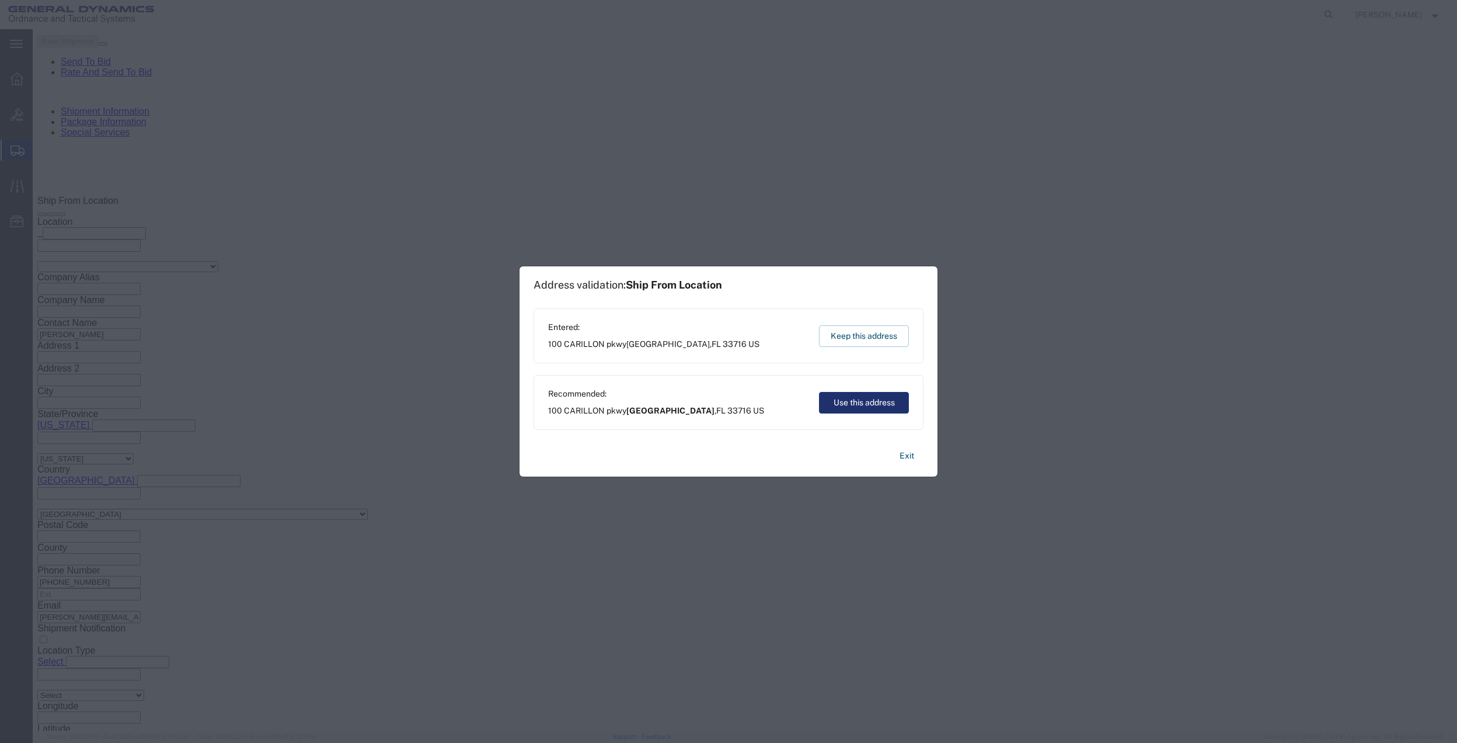
click at [824, 401] on button "Use this address" at bounding box center [864, 403] width 90 height 22
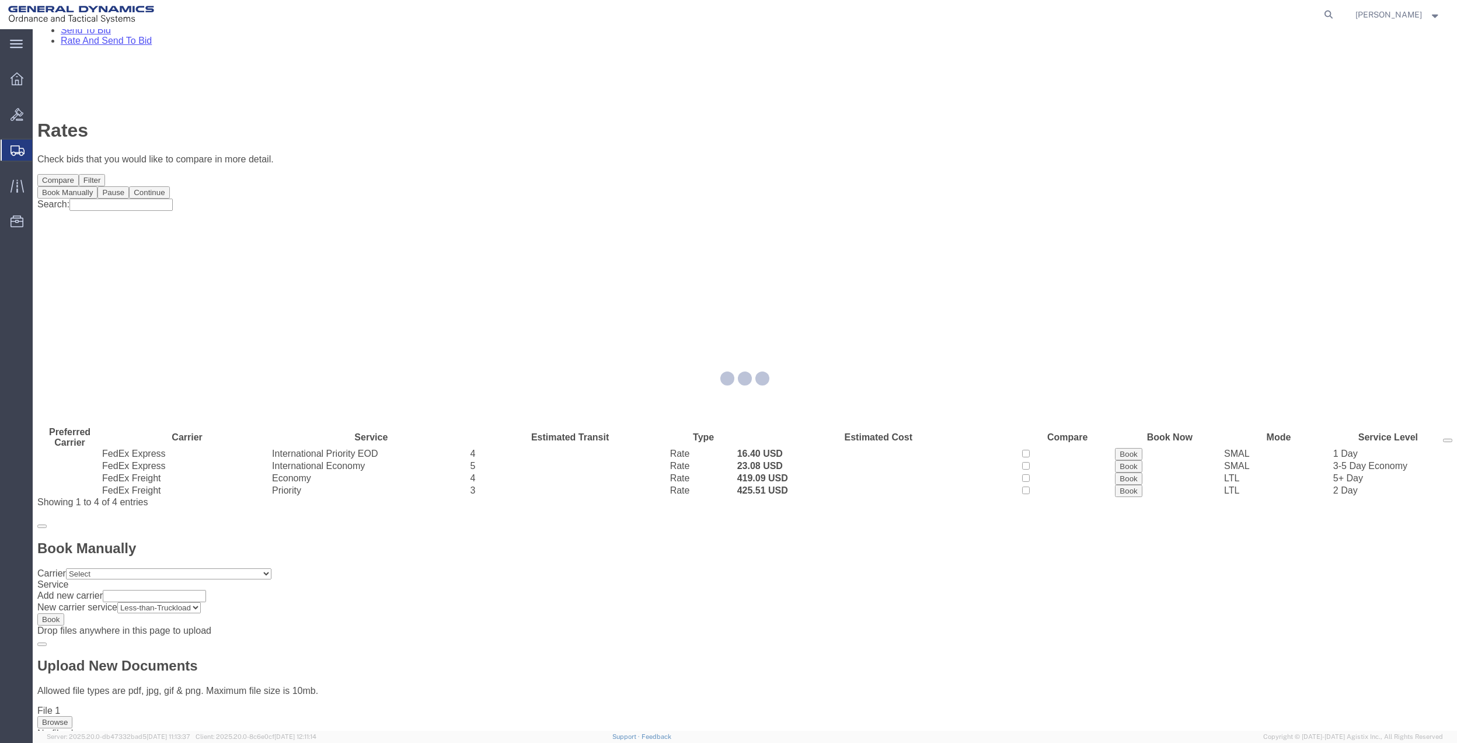
scroll to position [0, 0]
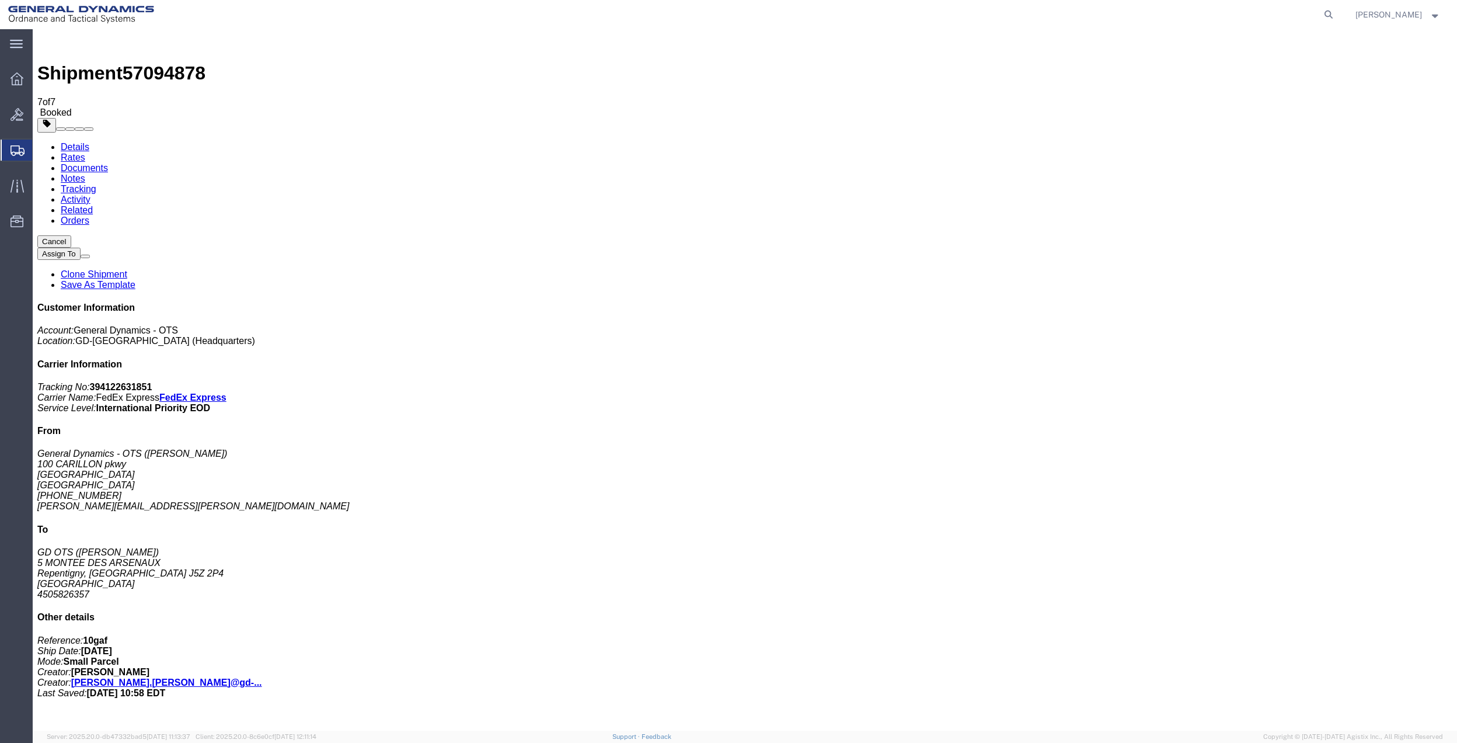
drag, startPoint x: 130, startPoint y: 274, endPoint x: 603, endPoint y: 224, distance: 476.2
checkbox input "false"
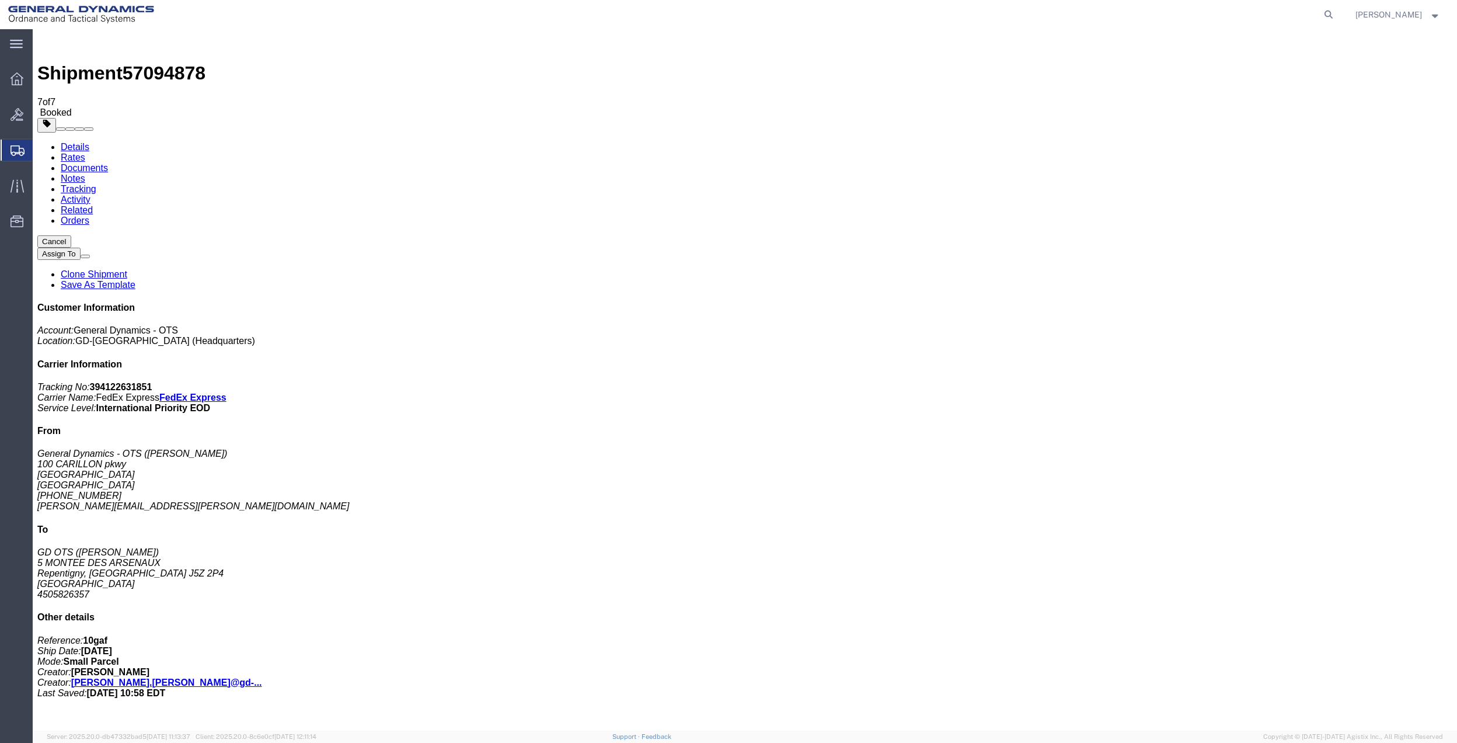
click at [0, 0] on span "Create Shipment" at bounding box center [0, 0] width 0 height 0
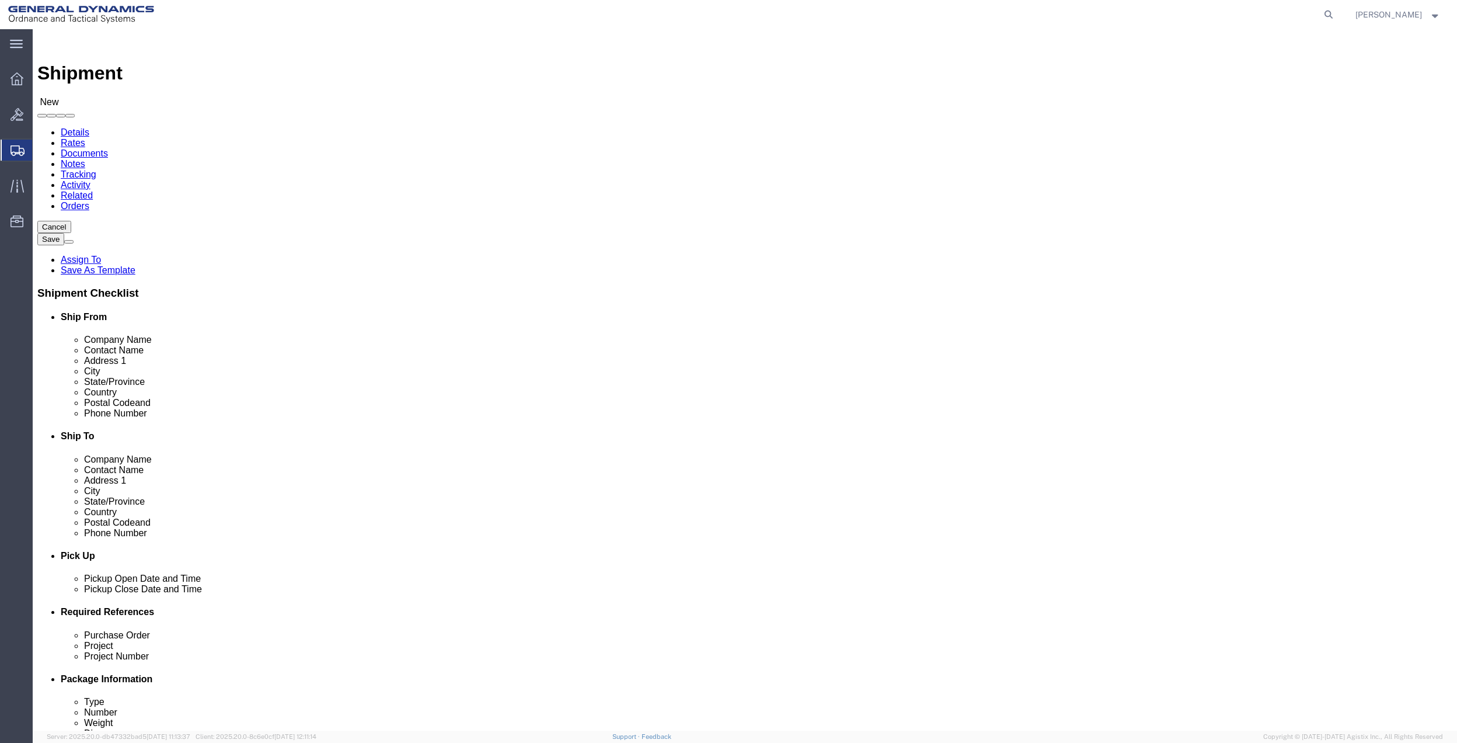
click input "text"
type input "[PERSON_NAME]"
click div "- General Dynamics - OTS - ([PERSON_NAME]) 100 CARILLON, [GEOGRAPHIC_DATA], [GE…"
select select "FL"
type input "[PERSON_NAME]"
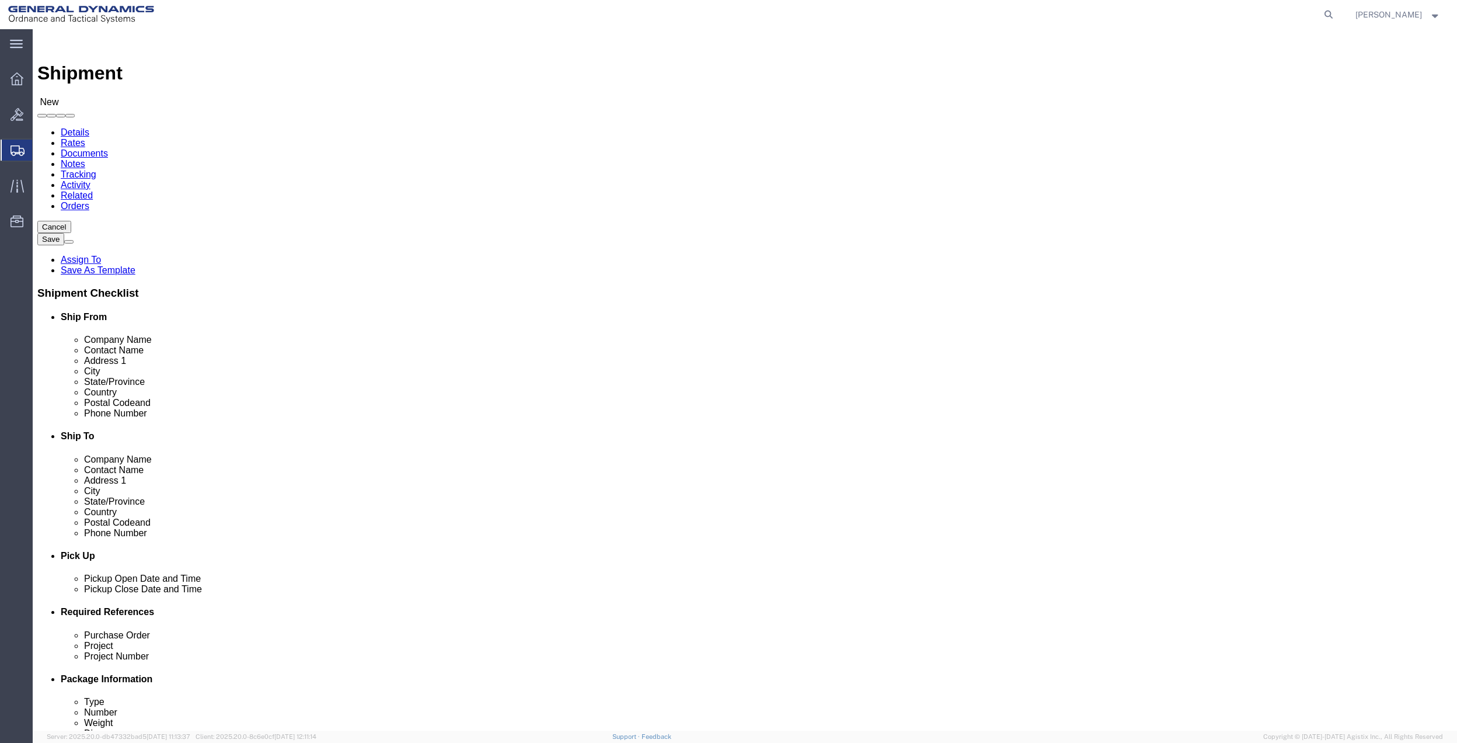
click input "text"
type input "100 CARILLON PKWY"
click input "text"
type input "[PERSON_NAME] [PERSON_NAME]"
click p "- GD OTS - ([PERSON_NAME]) 19850 IH 635, MESQUITE, TX, 75149, [GEOGRAPHIC_DATA]"
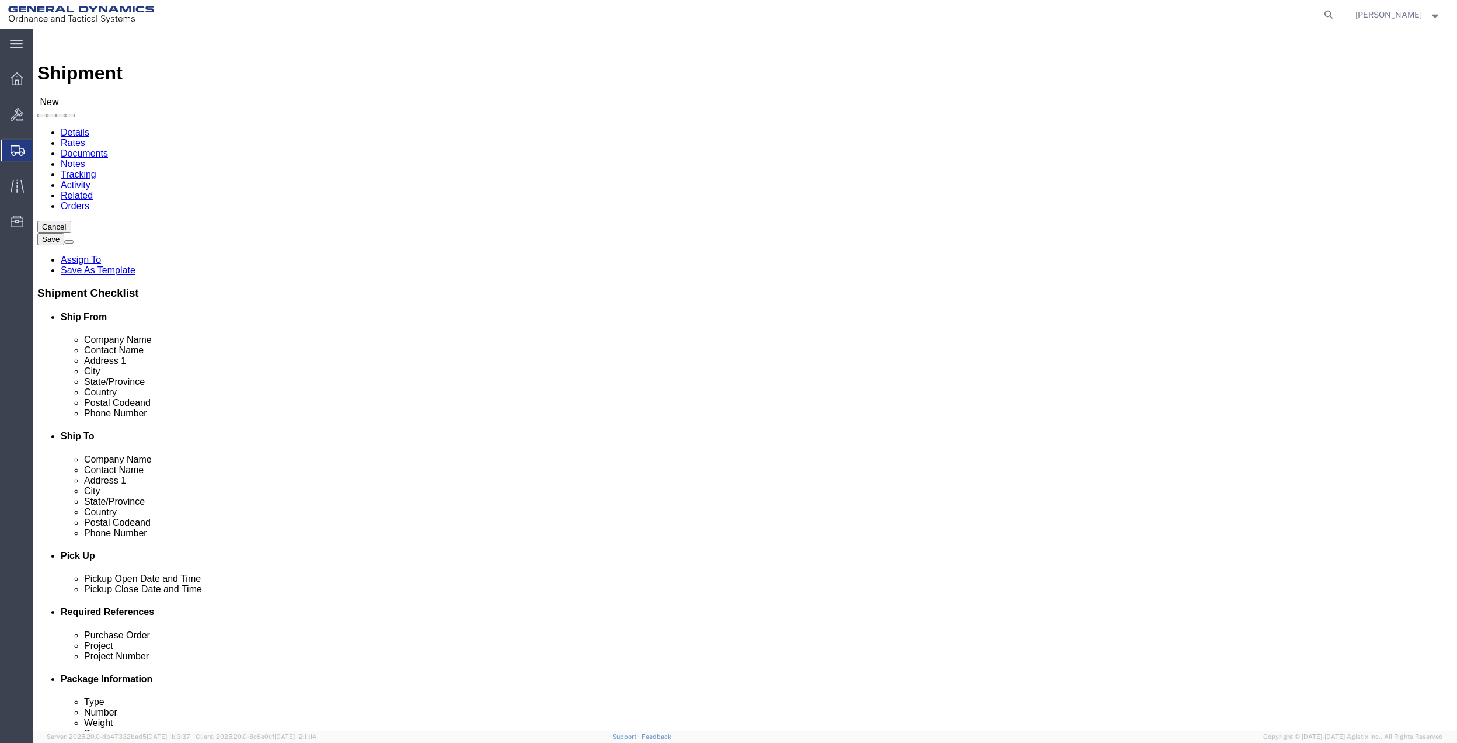
select select "[GEOGRAPHIC_DATA]"
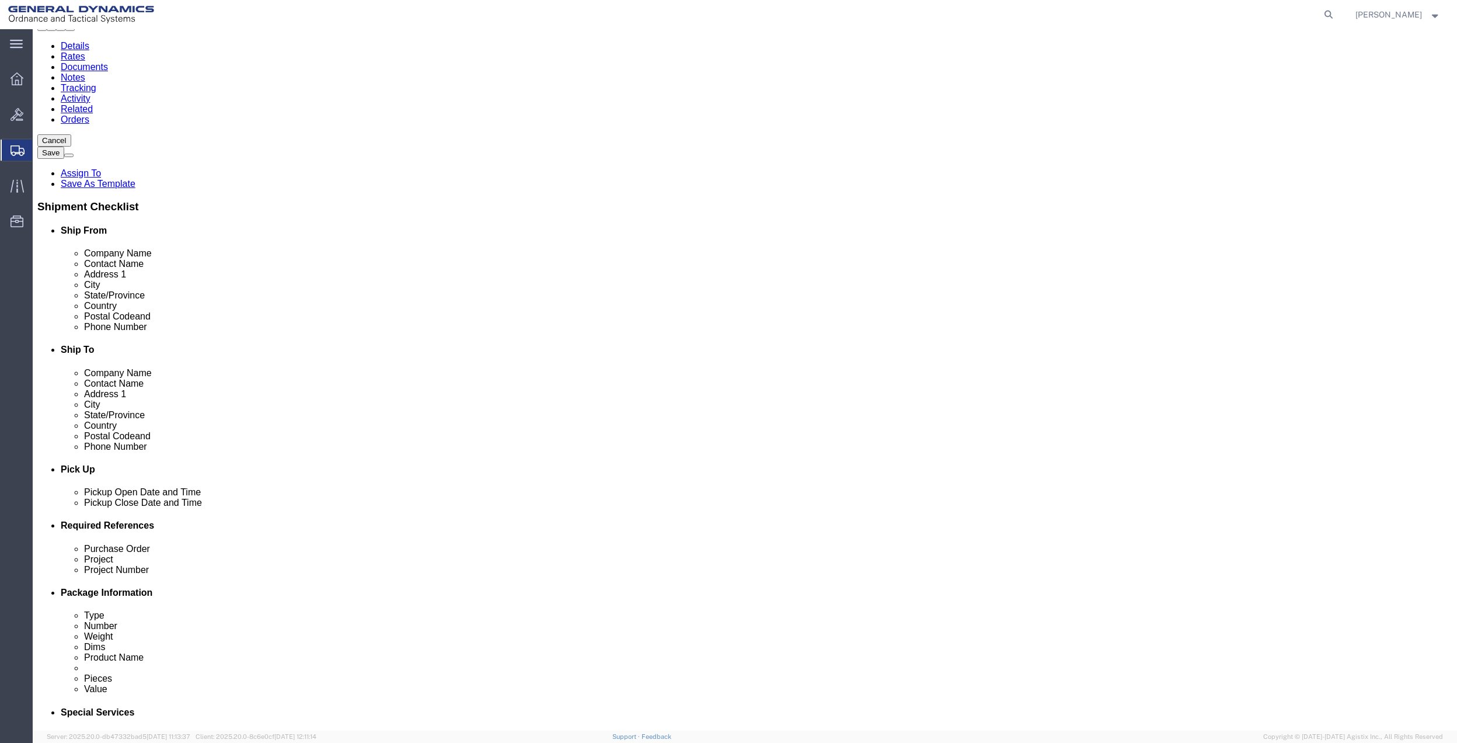
scroll to position [71, 0]
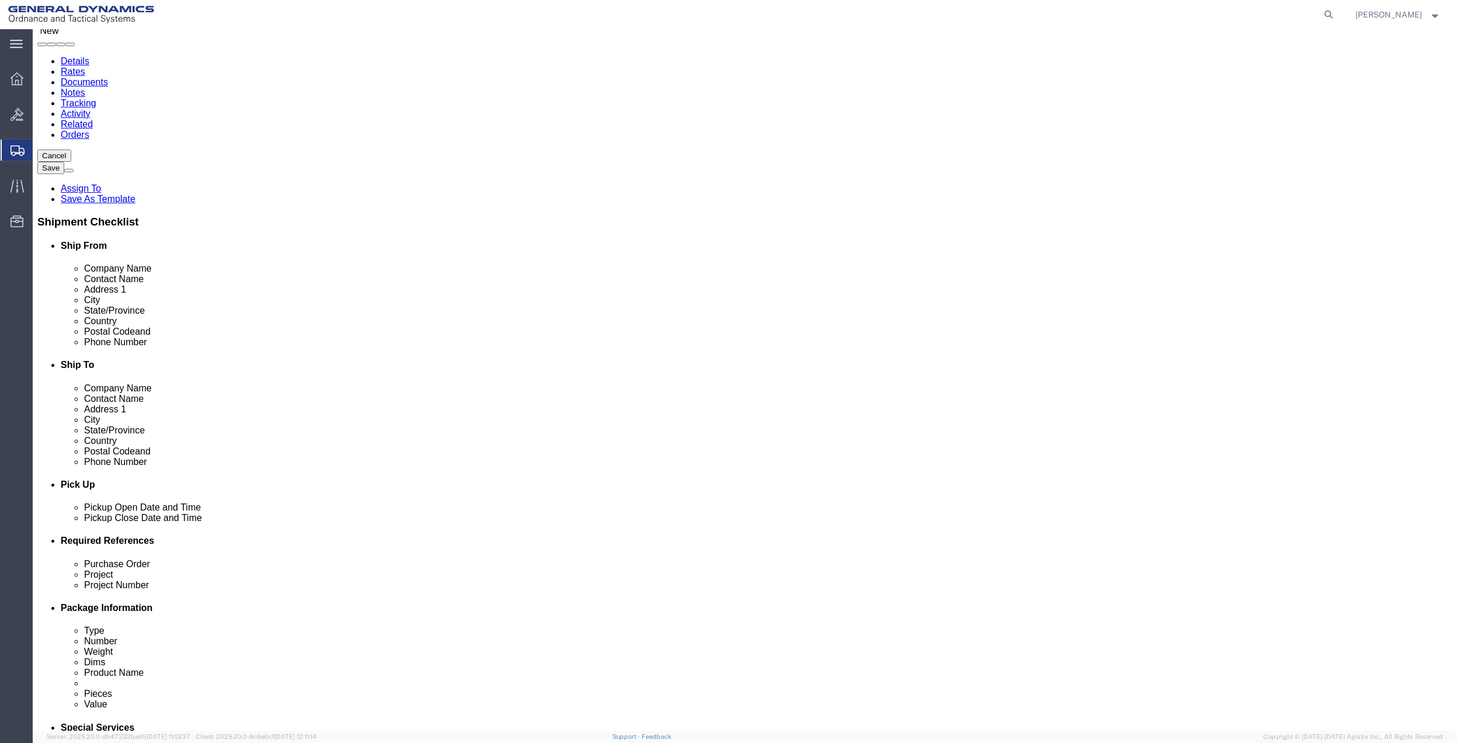
type input "[PERSON_NAME]"
click input "text"
paste input "[PHONE_NUMBER]"
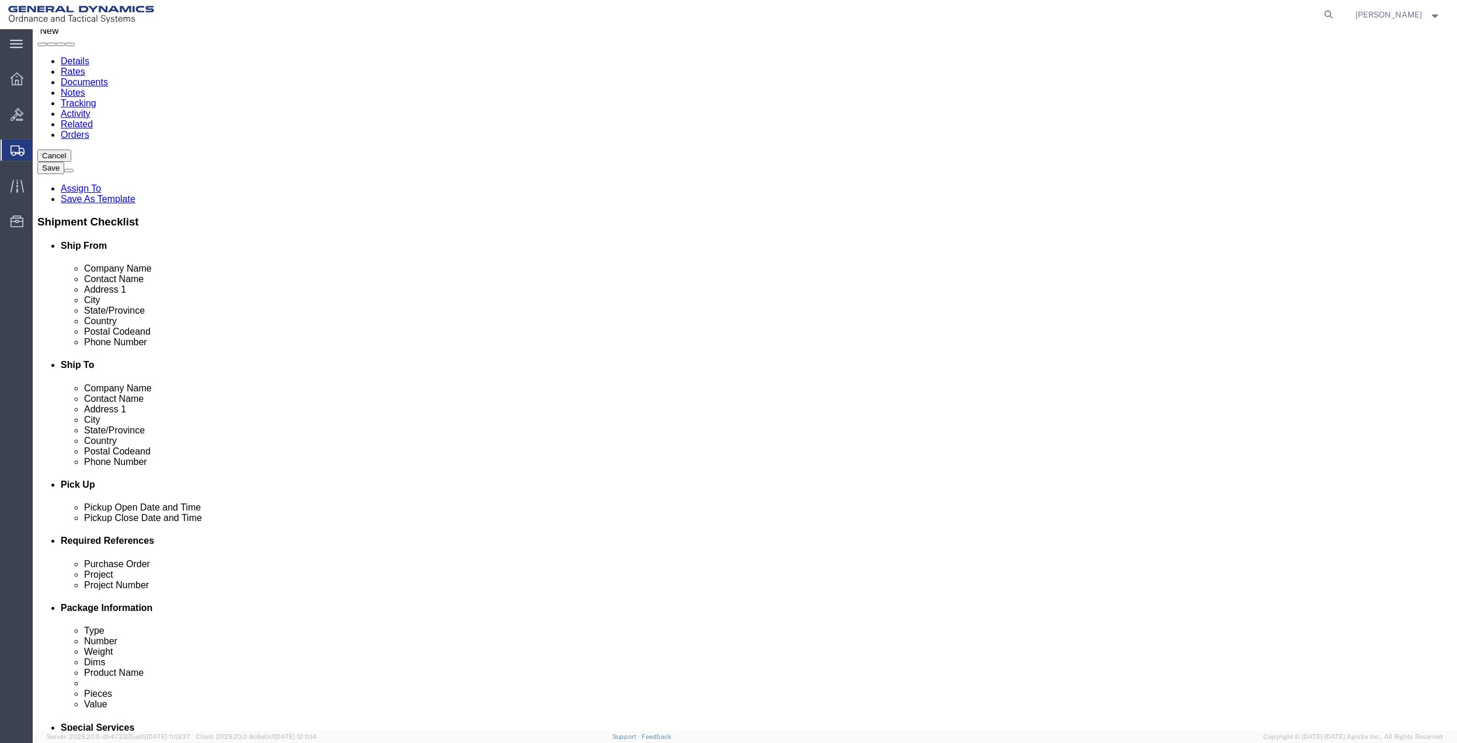
type input "[PHONE_NUMBER]"
click input "text"
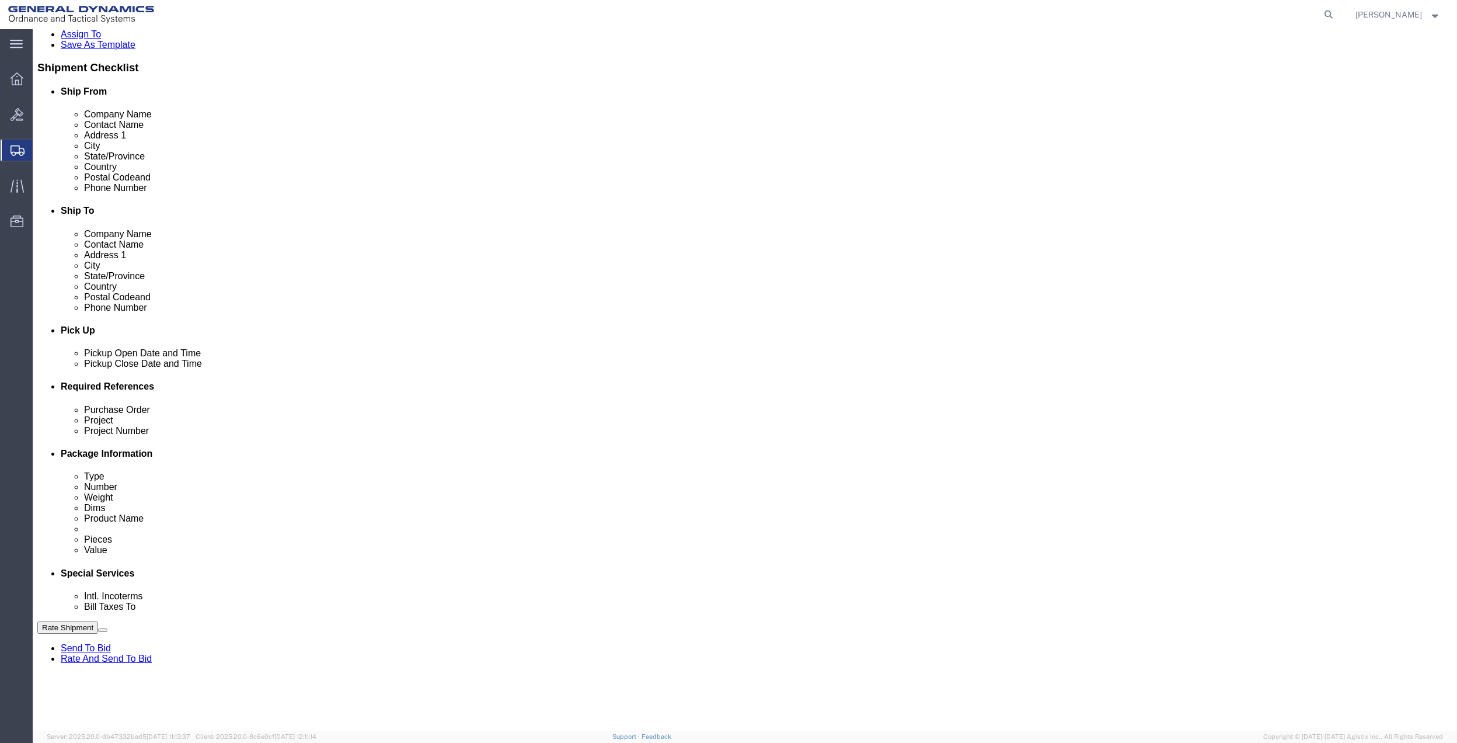
scroll to position [305, 0]
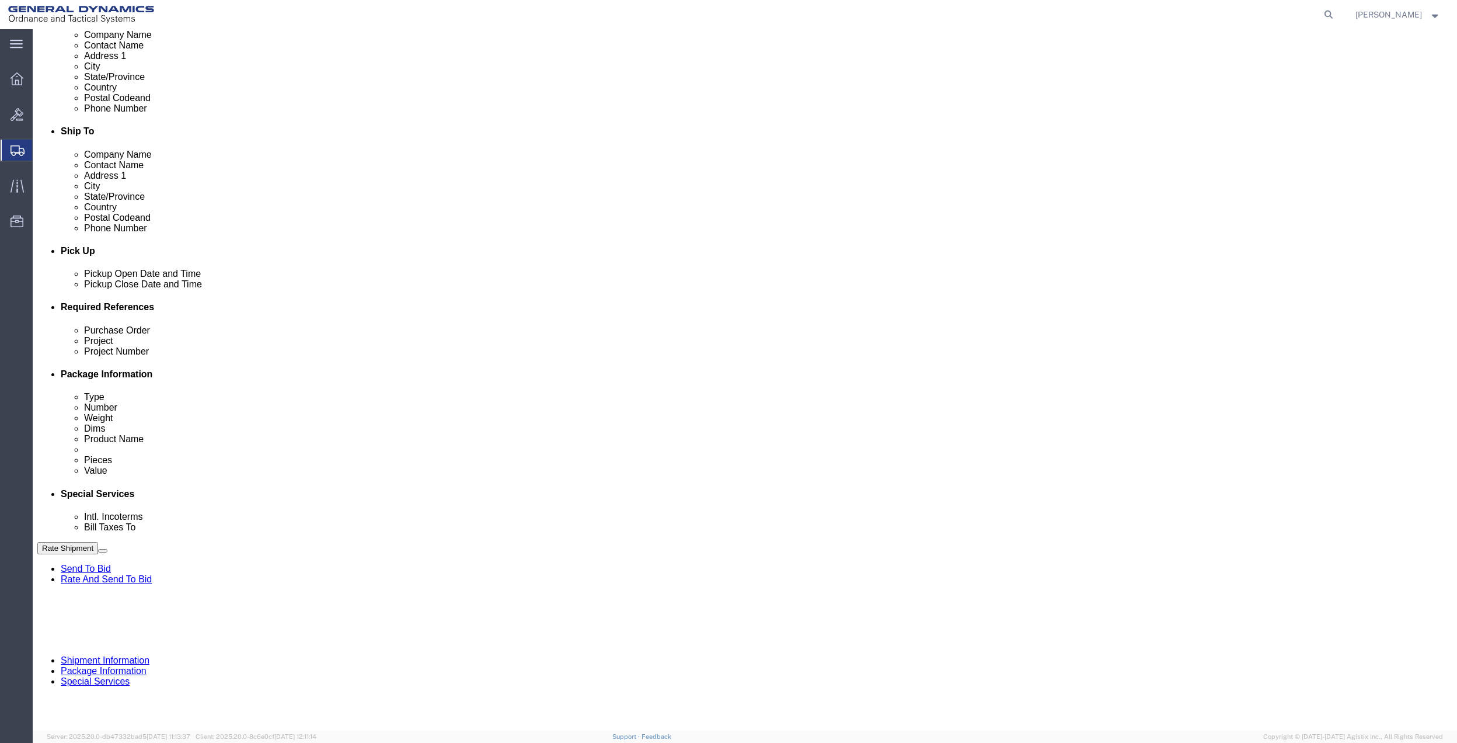
type input "9411"
click button "Add reference"
click input "text"
paste input "9411"
type input "9411"
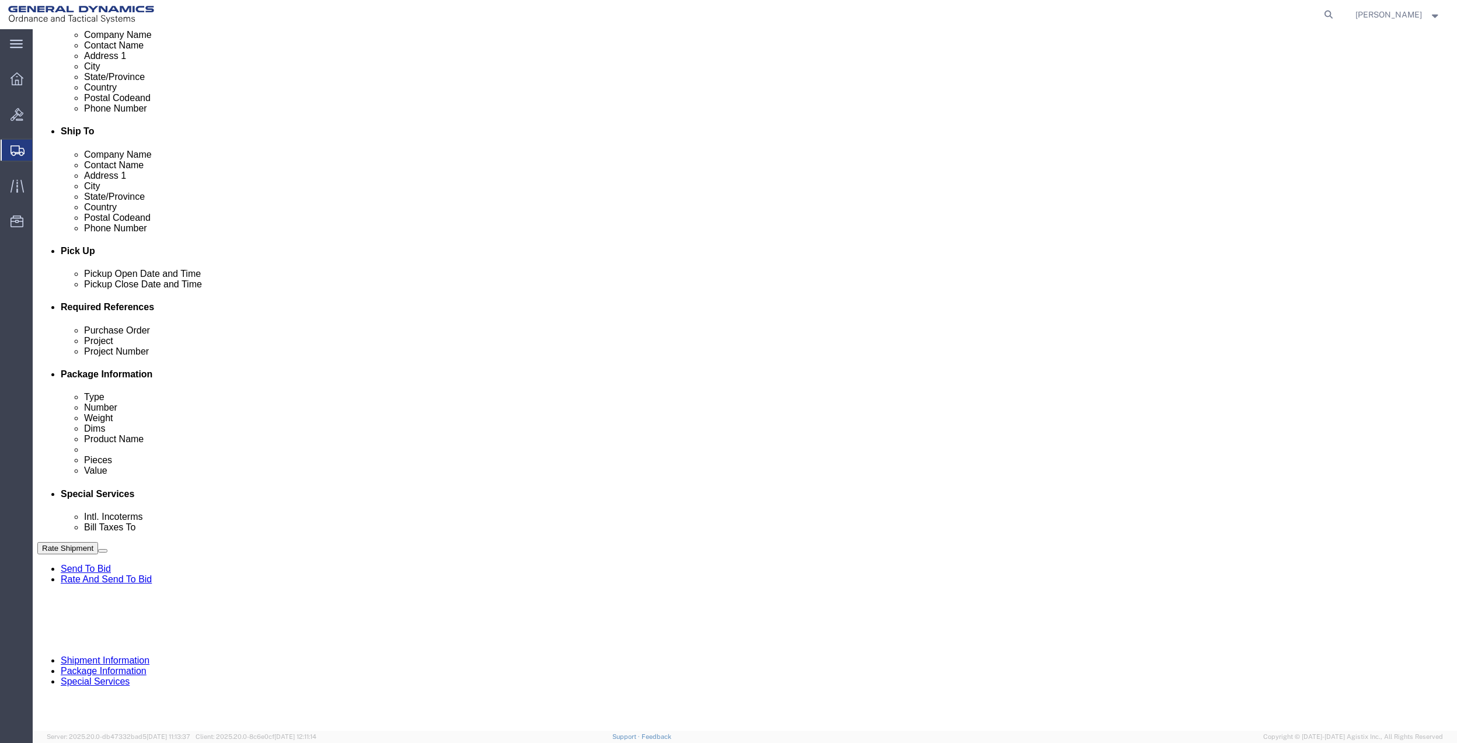
click input "text"
paste input "9411"
type input "9411"
click input "text"
paste input "9411"
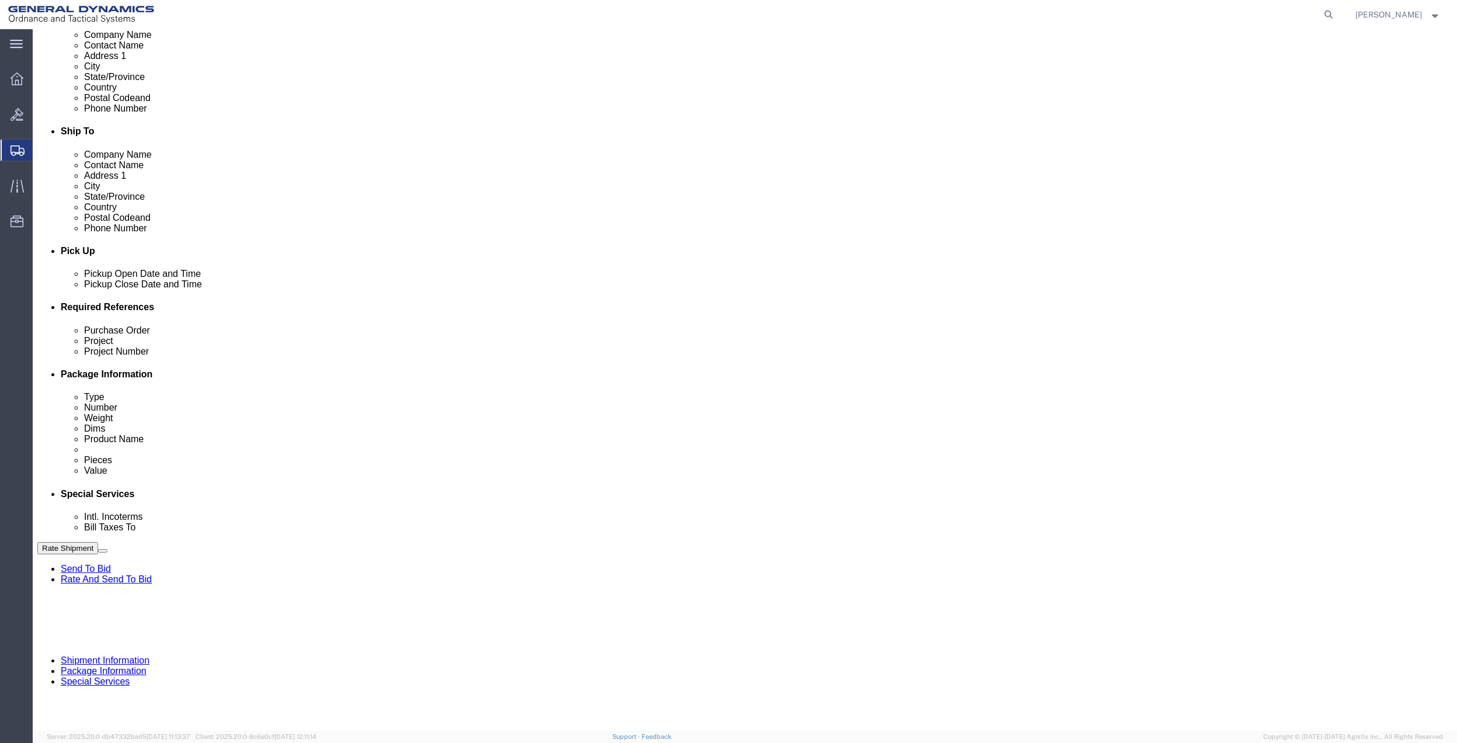
type input "9411"
click select "Select Account Type Activity ID Airline Appointment Number ASN Batch Request # …"
select select "DEPT"
click select "Select Account Type Activity ID Airline Appointment Number ASN Batch Request # …"
click link "Package Information"
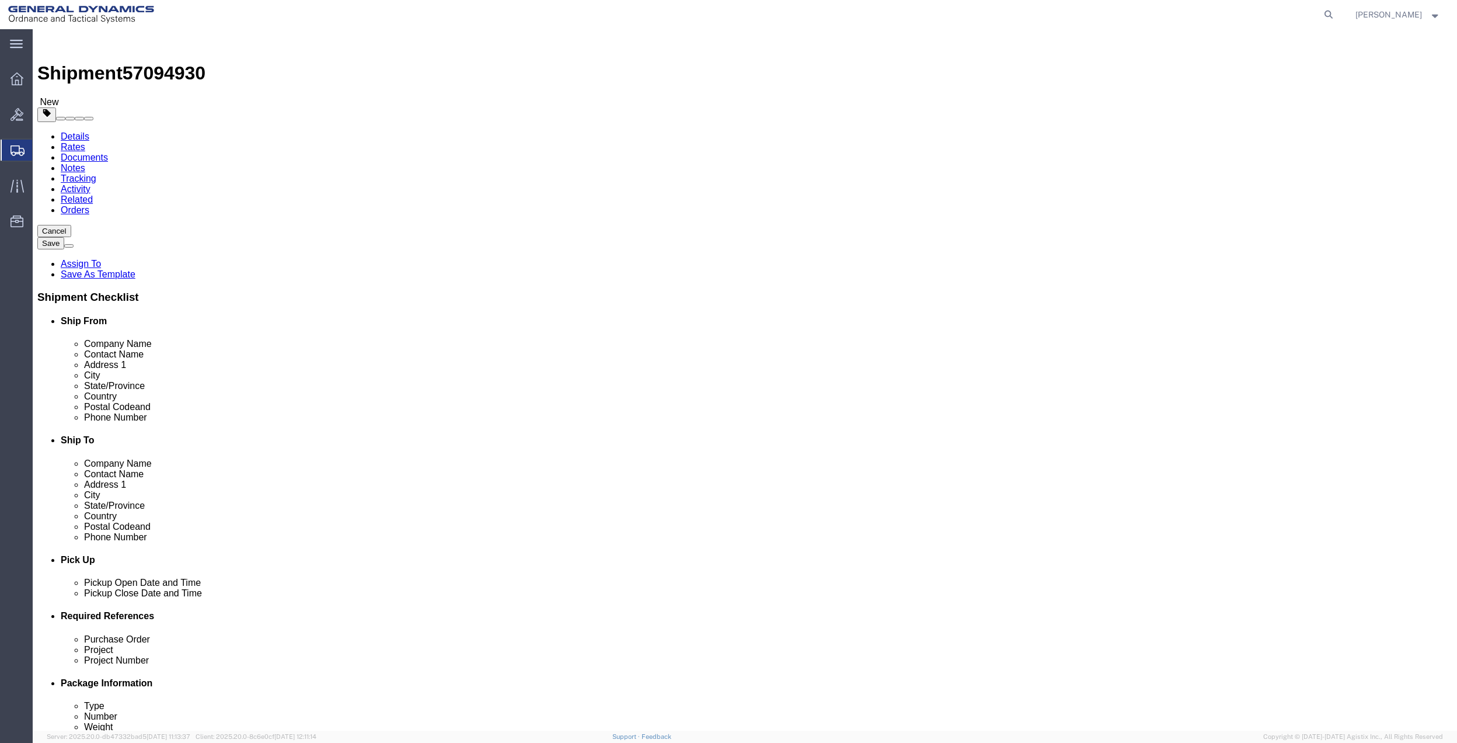
click select "Select Bale(s) Basket(s) Bolt(s) Bottle(s) Buckets Bulk Bundle(s) Can(s) Cardbo…"
select select "PAK"
click select "Select Bale(s) Basket(s) Bolt(s) Bottle(s) Buckets Bulk Bundle(s) Can(s) Cardbo…"
type input "10.25"
type input "12.75"
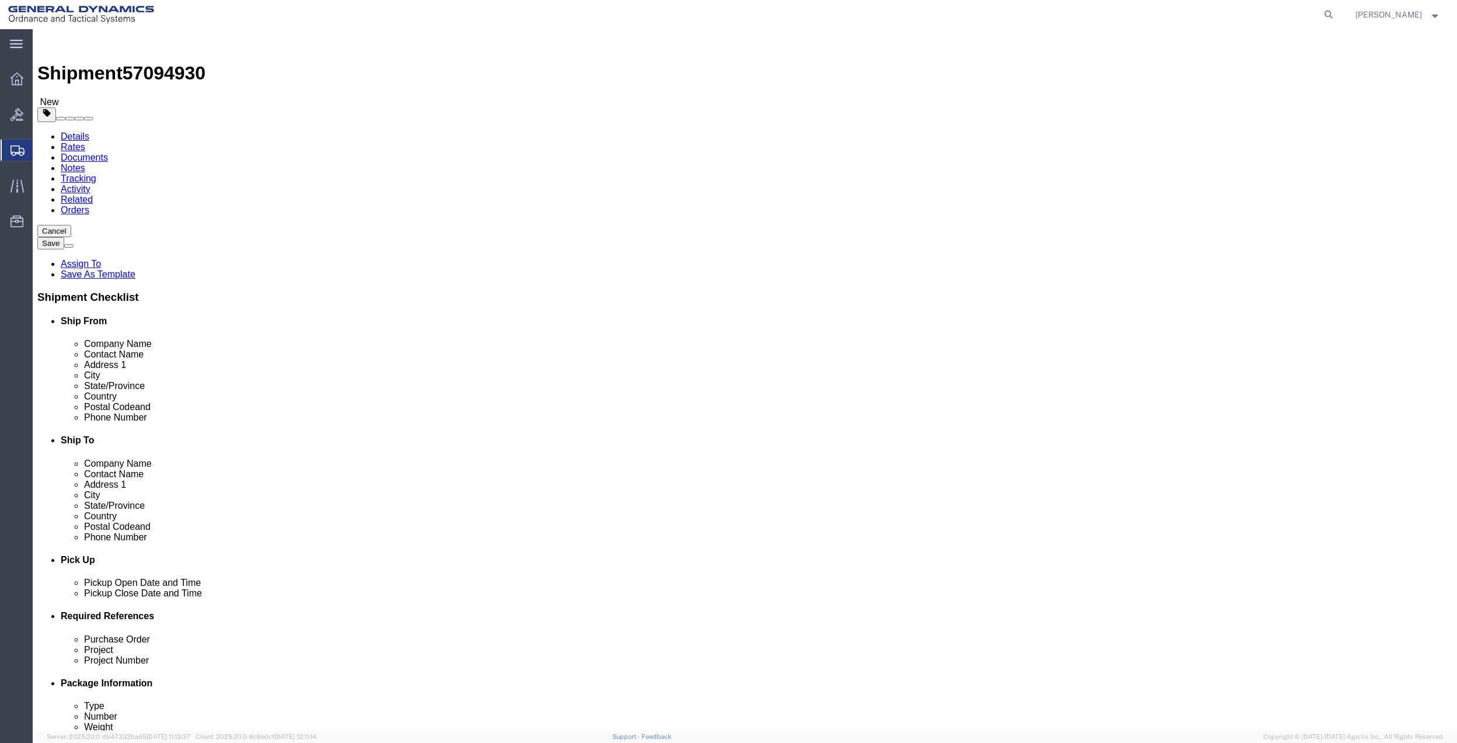
type input "1.00"
click input "0.00"
type input "2"
click link "Add Content"
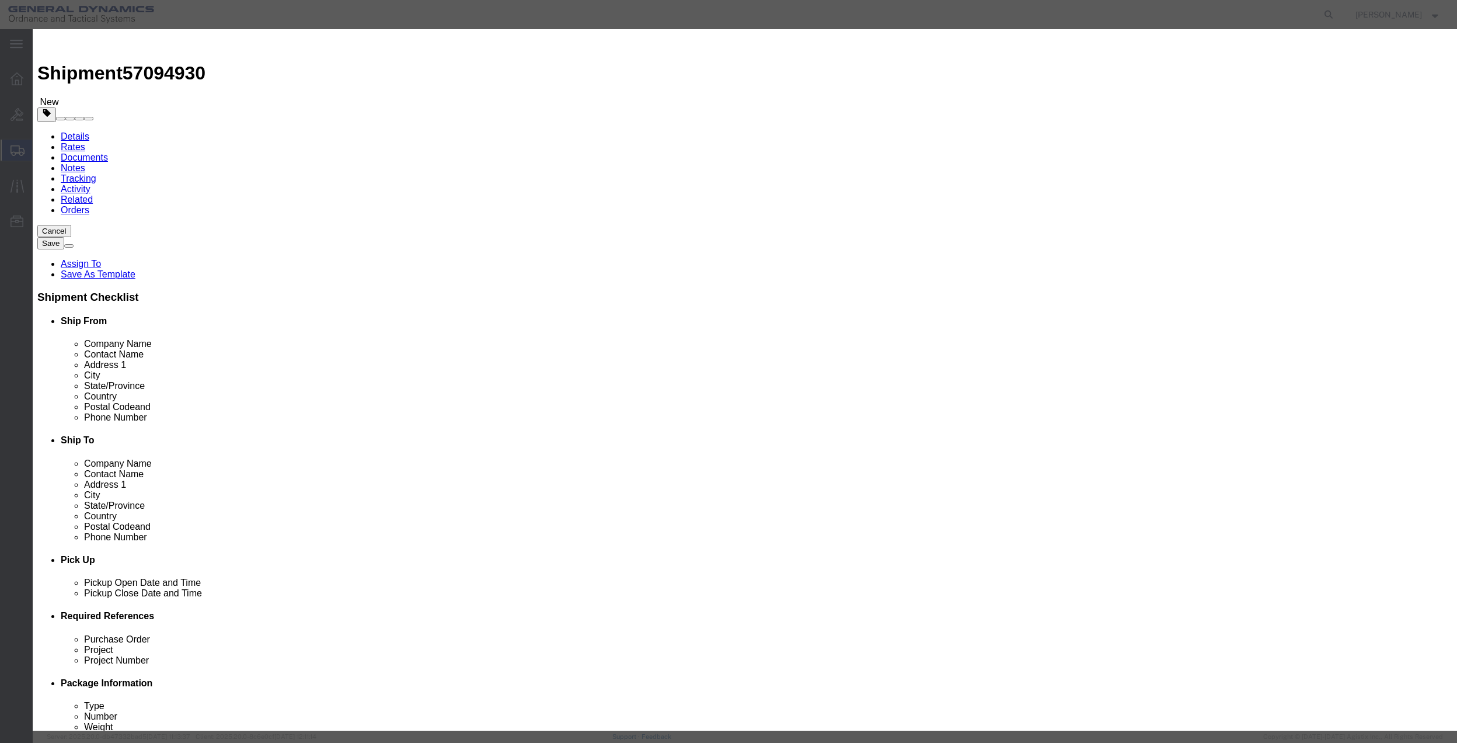
click div "Commodity library"
click input "text"
type input "misc"
type input "100"
click input "0"
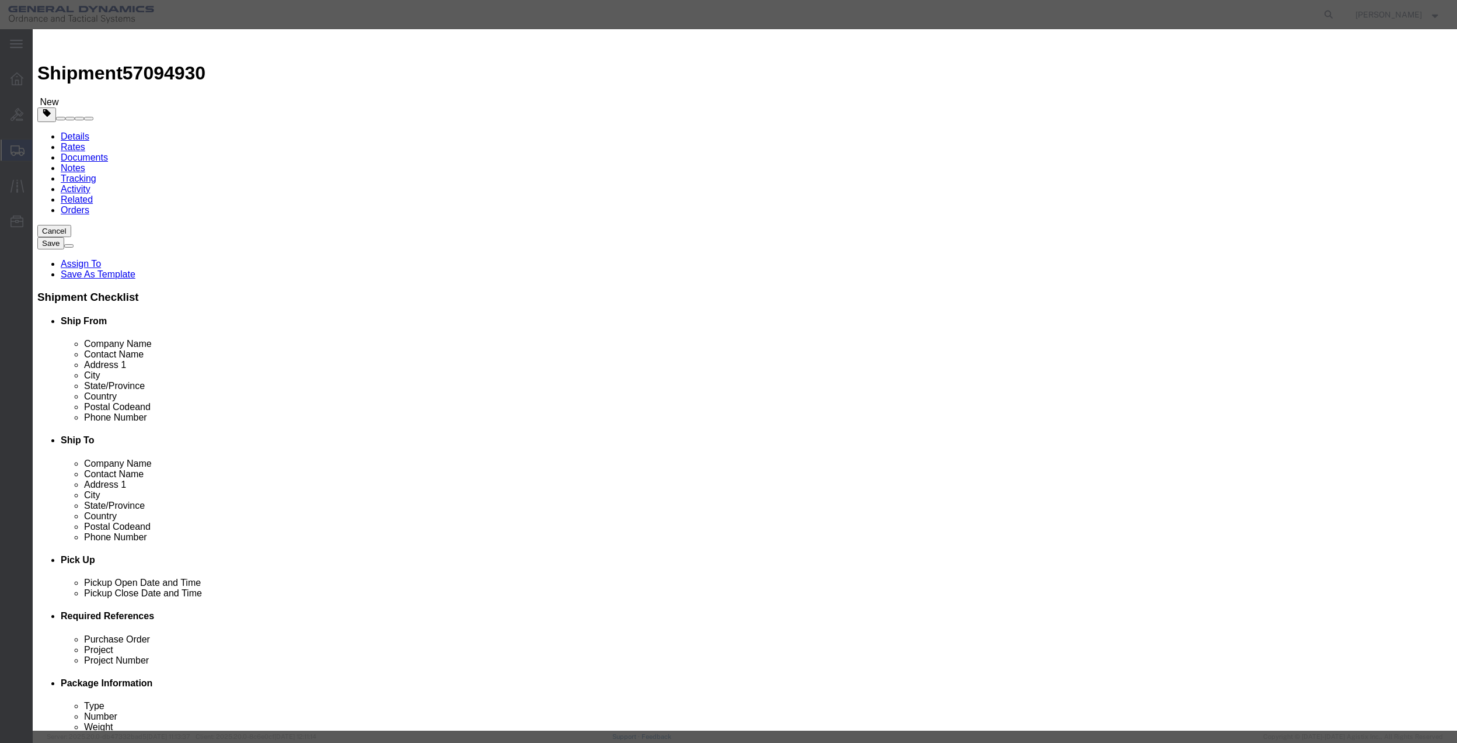
click input "0"
type input "01"
click select "Select 50 55 60 65 70 85 92.5 100 125 175 250 300 400"
select select "70"
click select "Select 50 55 60 65 70 85 92.5 100 125 175 250 300 400"
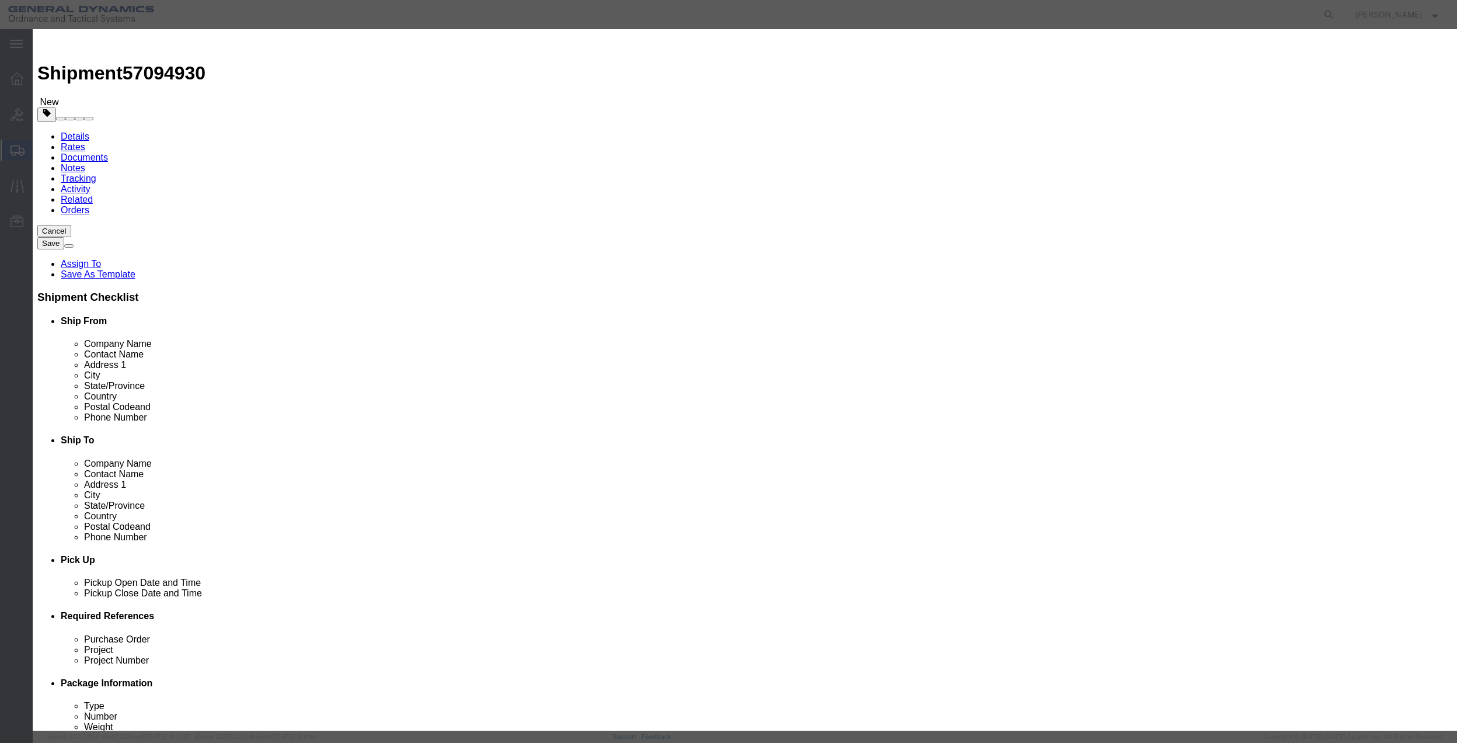
click button "Save & Close"
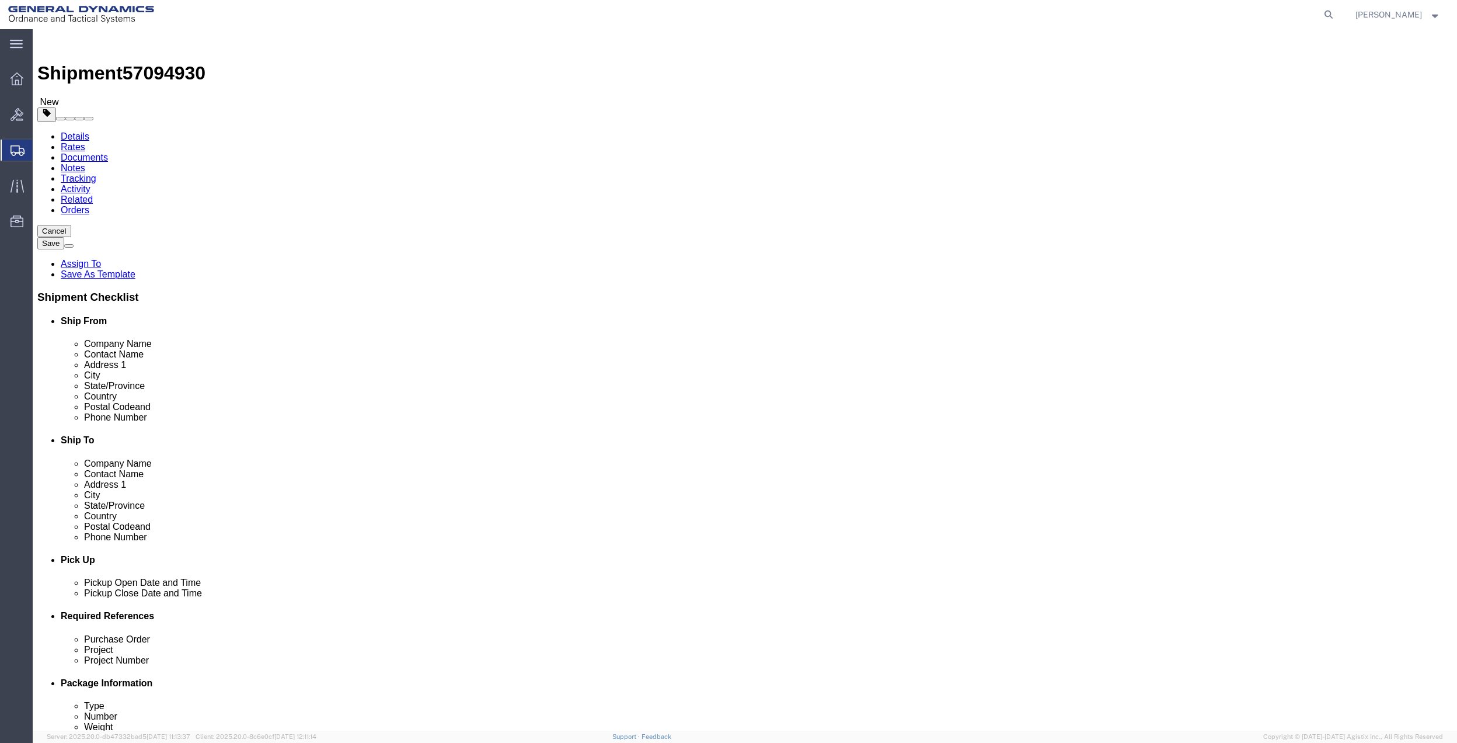
click link "Special Services"
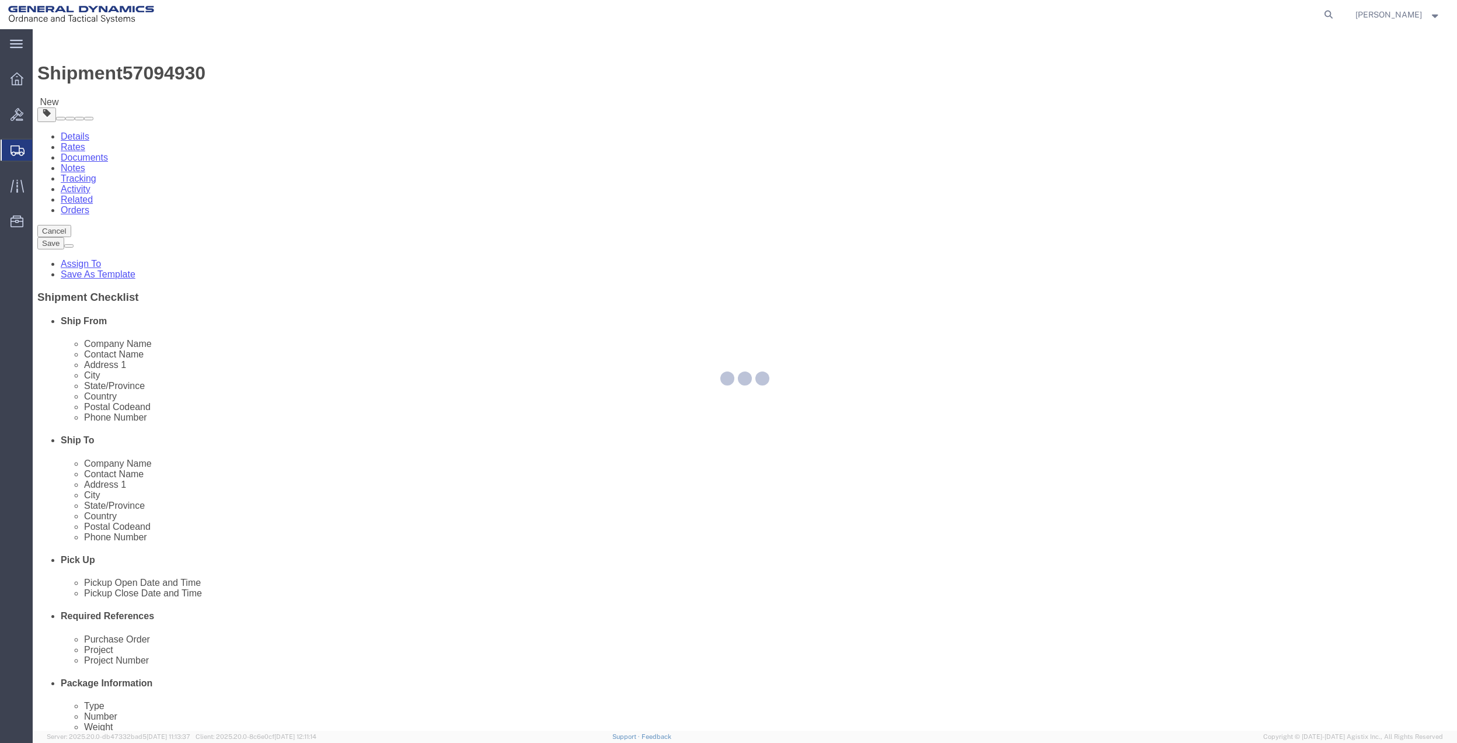
select select
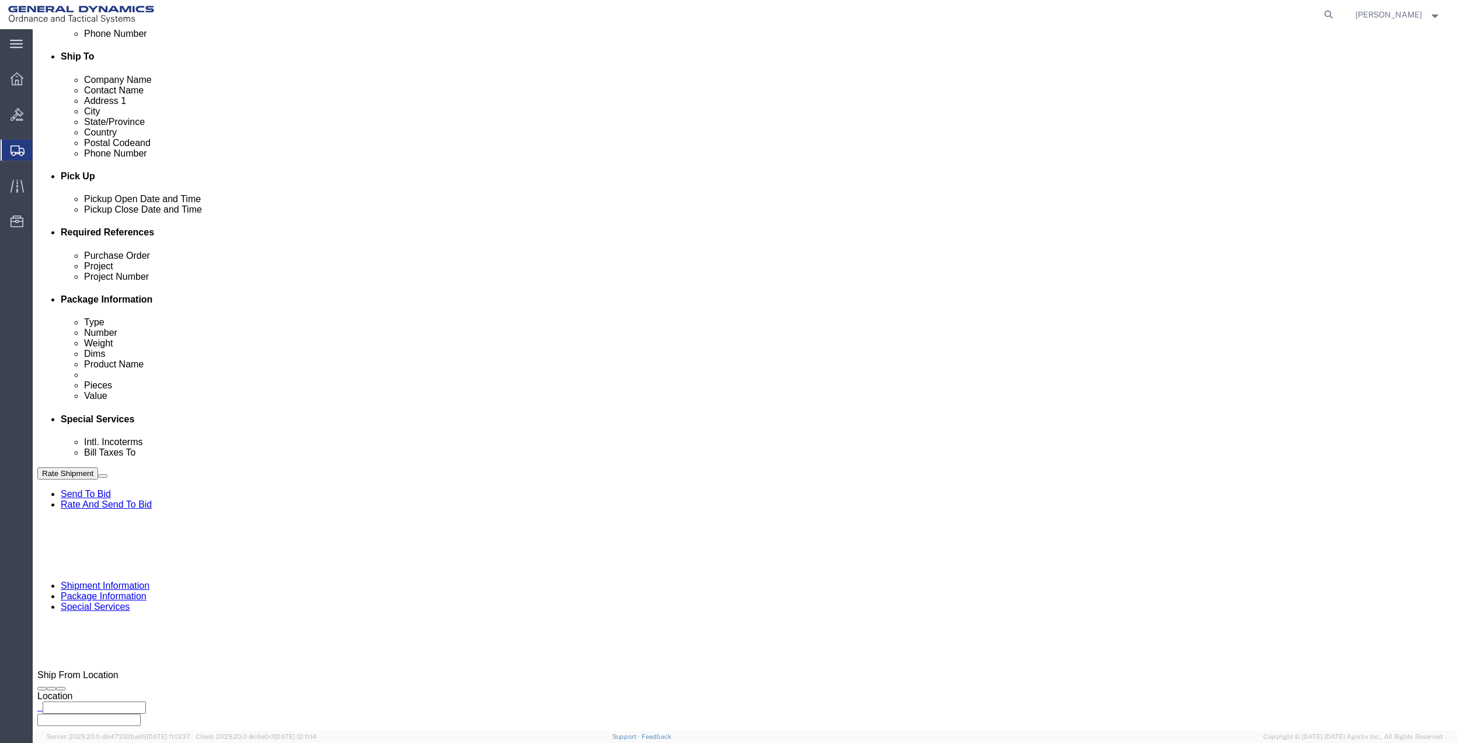
scroll to position [389, 0]
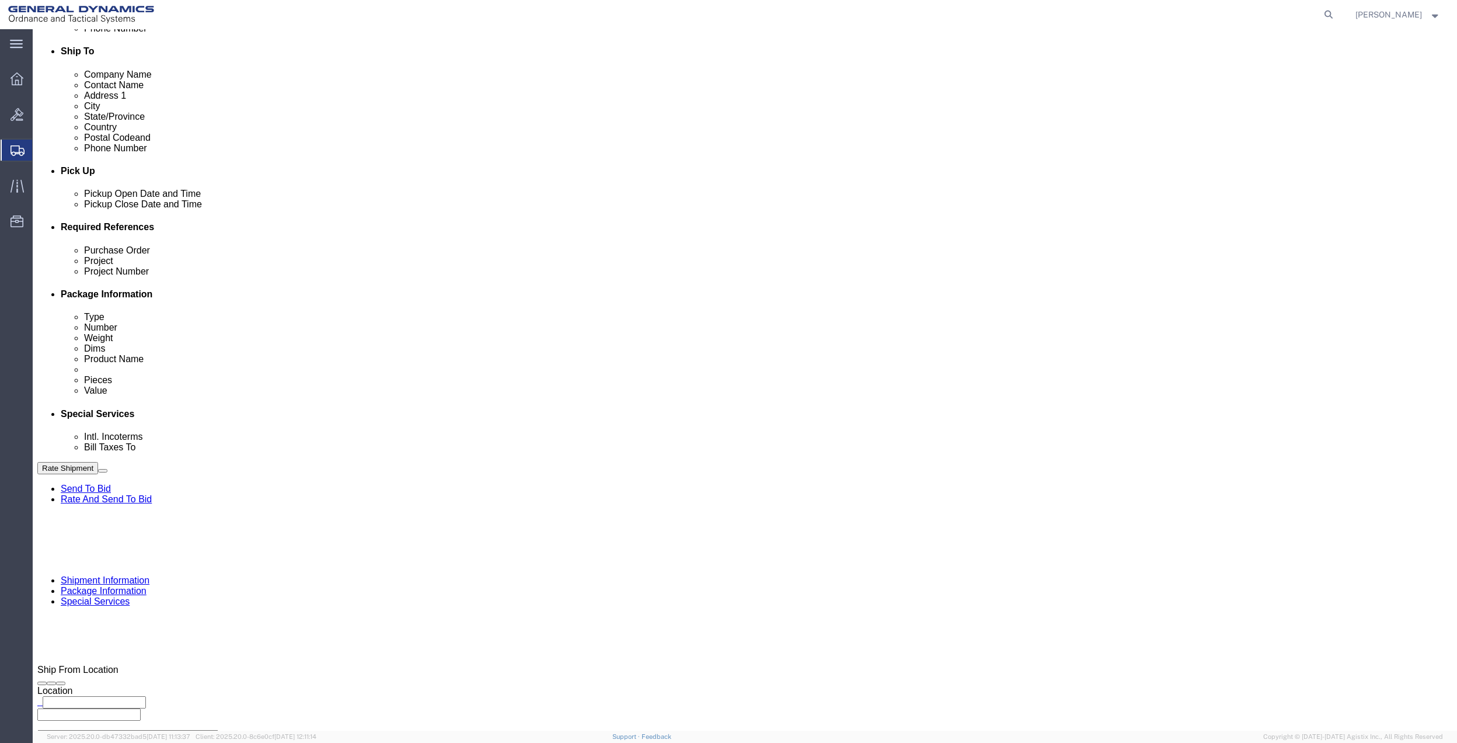
click select "Select Buyer Cost Center Department Operations Number Order Number Sales Person"
select select "DEPARTMENT"
click select "Select Buyer Cost Center Department Operations Number Order Number Sales Person"
click select "Select [GEOGRAPHIC_DATA] [GEOGRAPHIC_DATA] [GEOGRAPHIC_DATA] [GEOGRAPHIC_DATA] …"
select select "1763983"
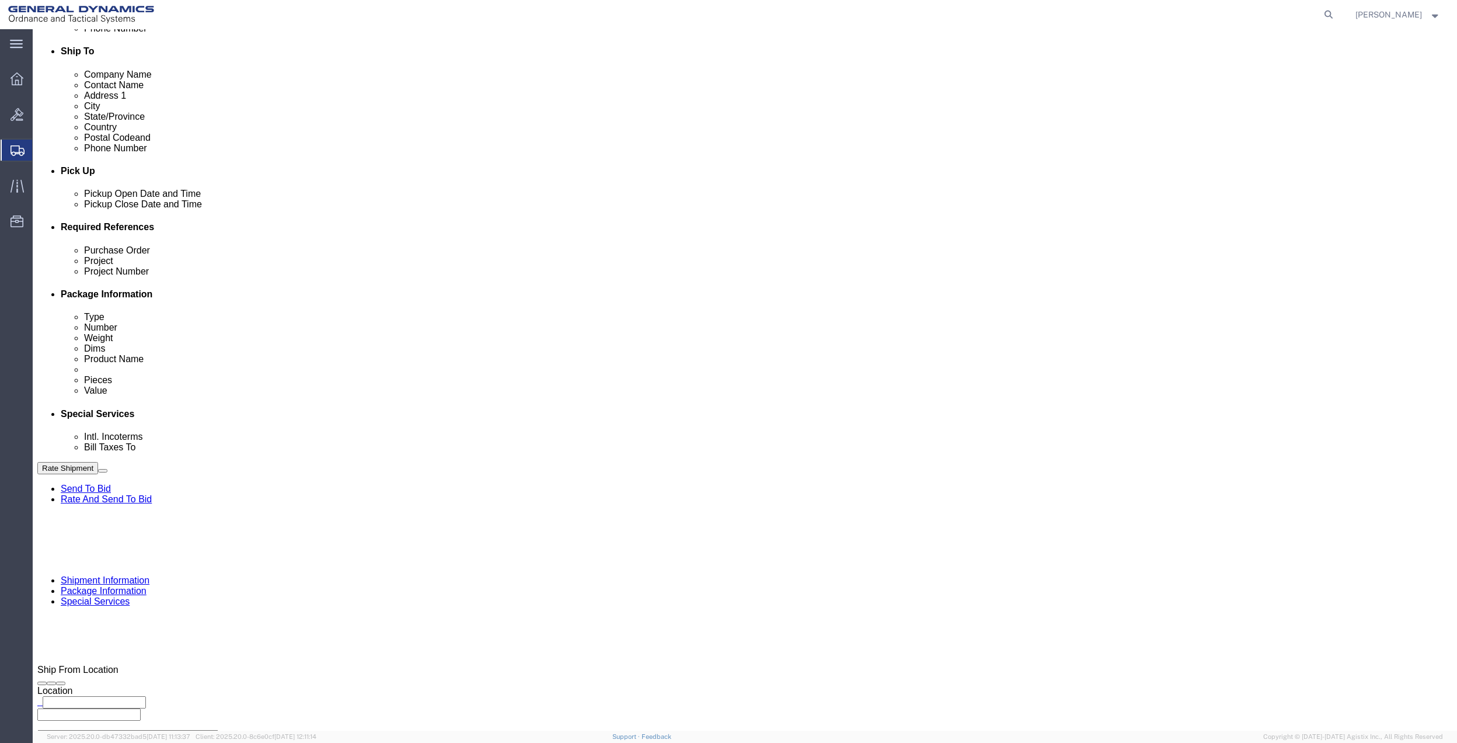
click select "Select [GEOGRAPHIC_DATA] [GEOGRAPHIC_DATA] [GEOGRAPHIC_DATA] [GEOGRAPHIC_DATA] …"
click select "Select 10AFM 10GAG 10GAH 10GFL 10GFO 10GIE 10GIS 30MABS St [PERSON_NAME] Program"
select select "214681"
click select "Select 10AFM 10GAG 10GAH 10GFL 10GFO 10GIE 10GIS 30MABS St [PERSON_NAME] Program"
click div "Rate Shipment Send To Bid Rate And Send To Bid"
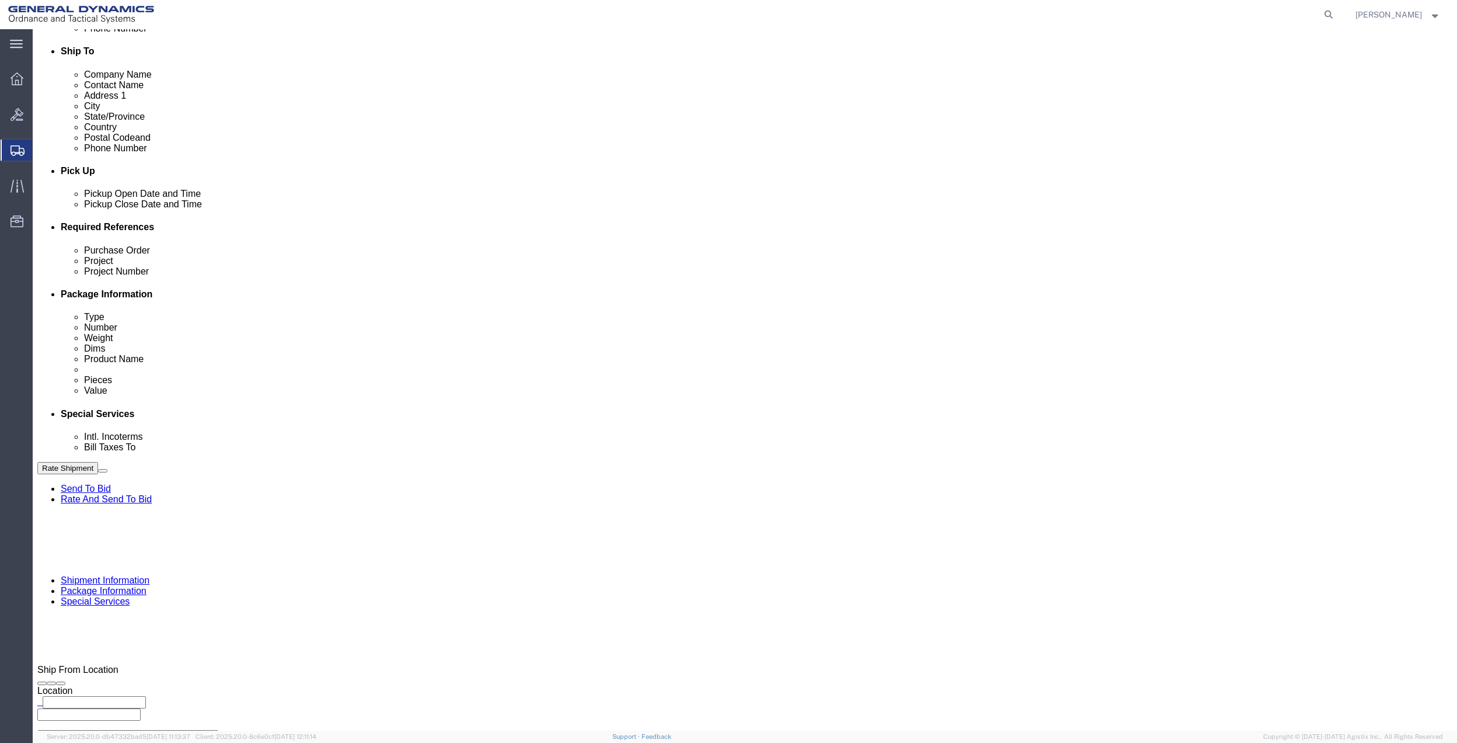
click button "Rate Shipment"
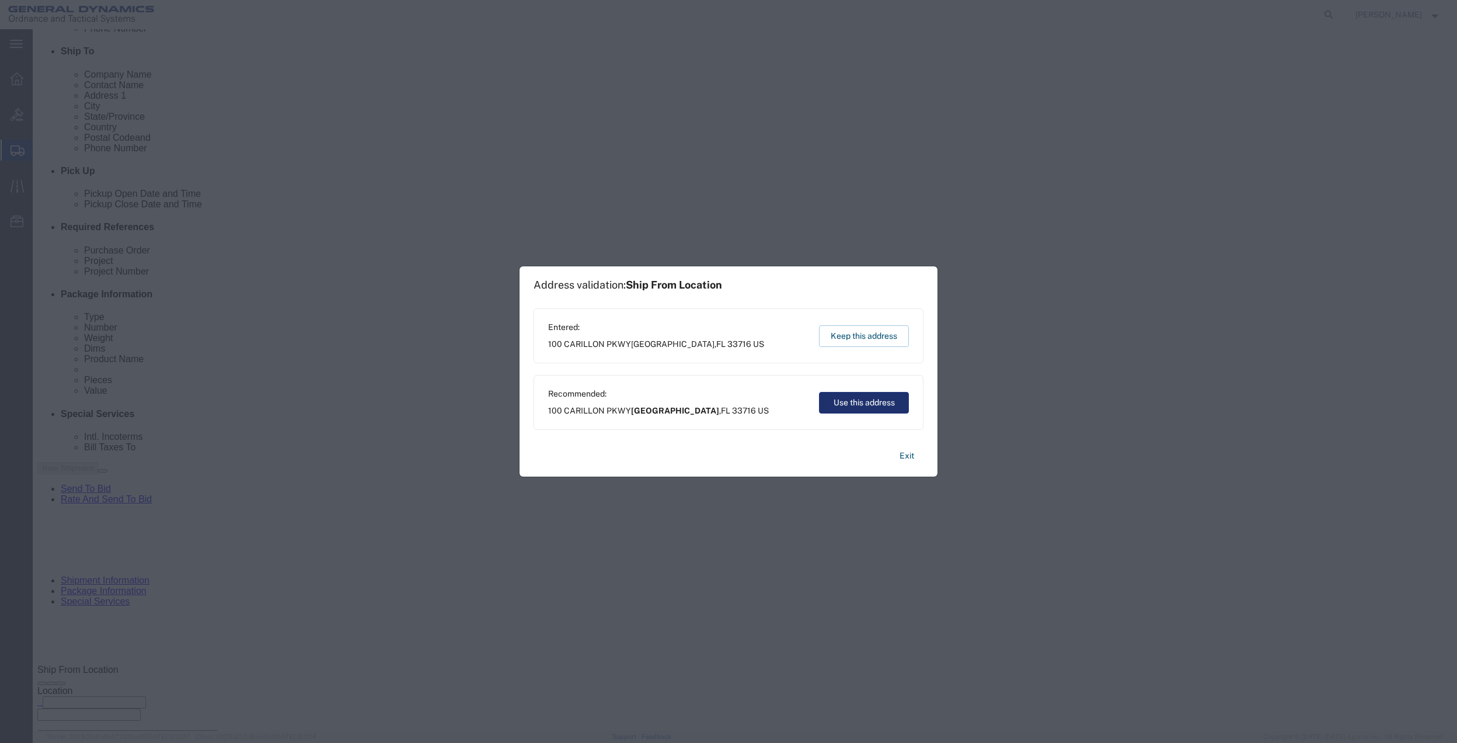
click at [868, 402] on button "Use this address" at bounding box center [864, 403] width 90 height 22
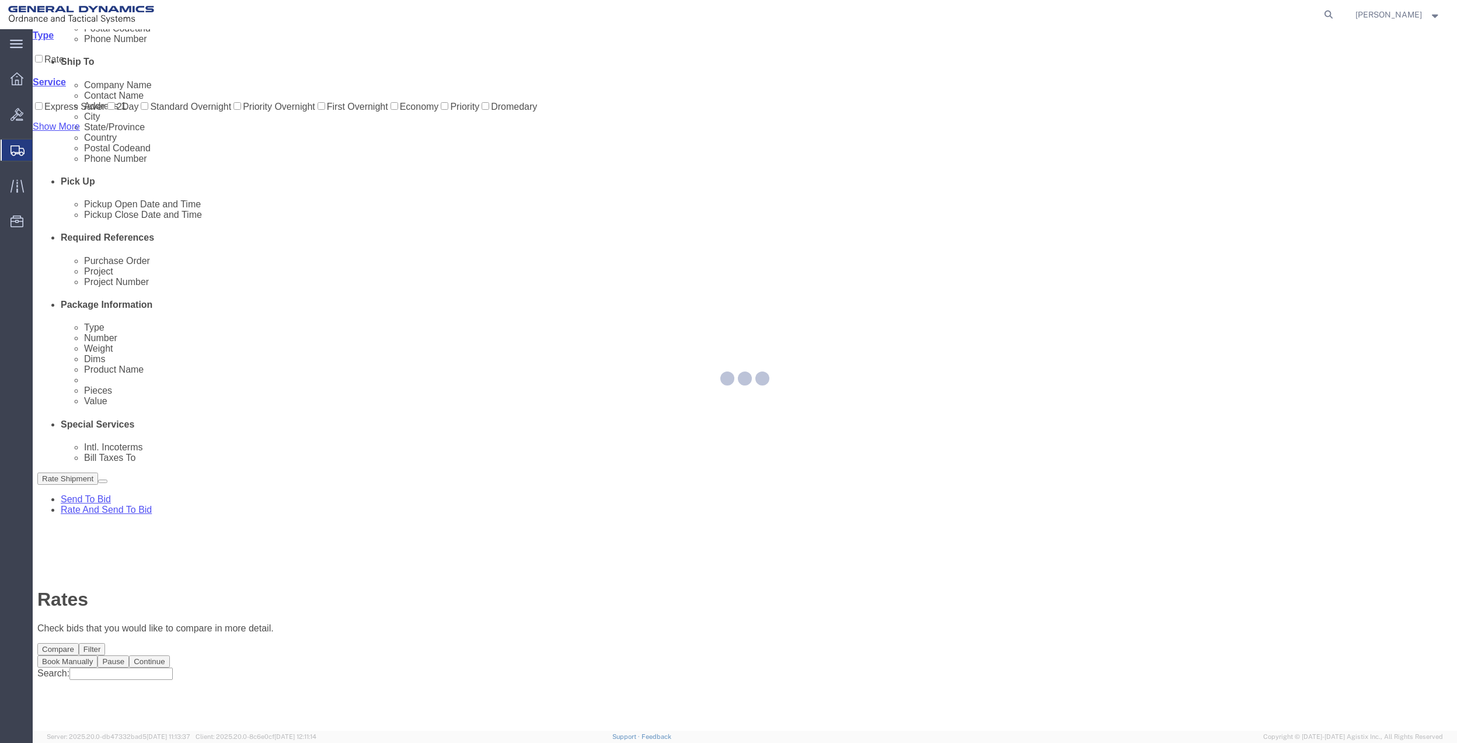
scroll to position [0, 0]
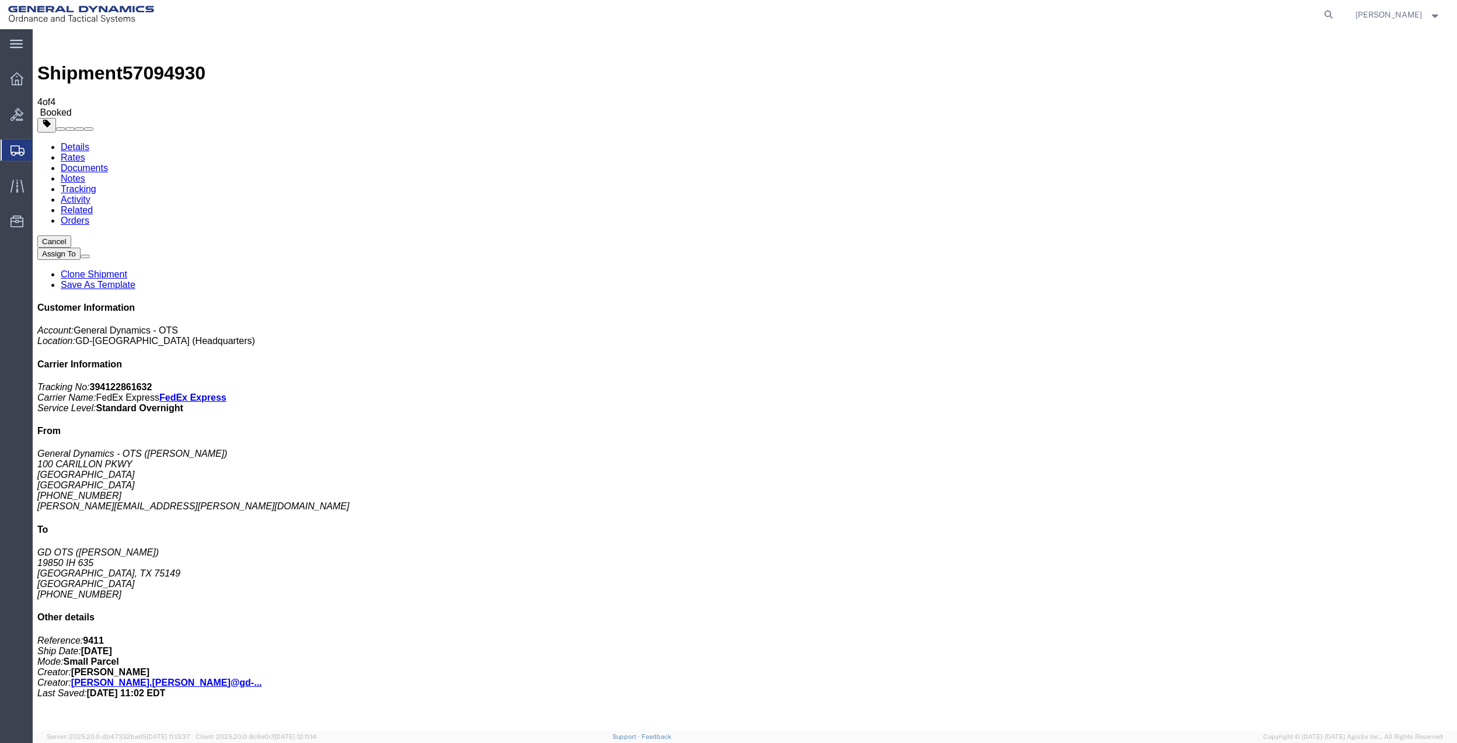
drag, startPoint x: 175, startPoint y: 235, endPoint x: 339, endPoint y: 250, distance: 164.8
